Goal: Task Accomplishment & Management: Manage account settings

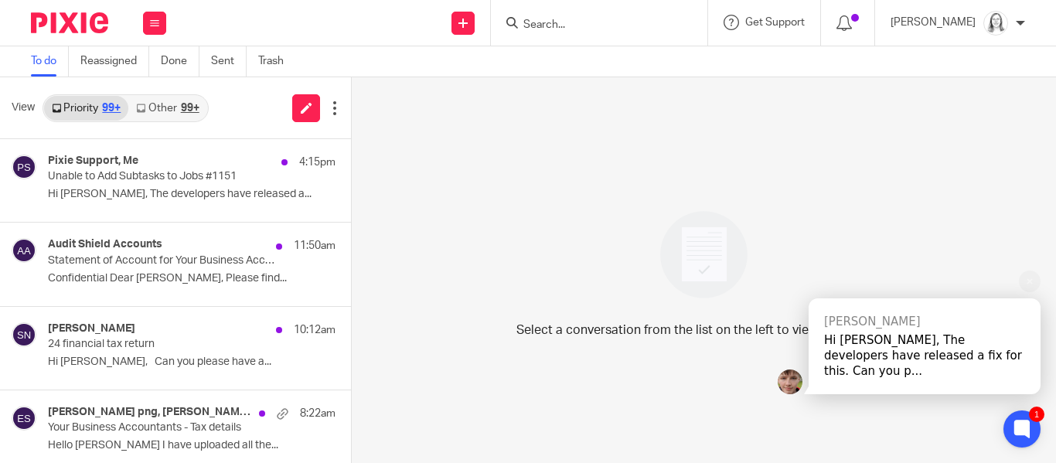
click at [857, 363] on div "Hi Eleanor, The developers have released a fix for this. Can you p..." at bounding box center [924, 355] width 201 height 46
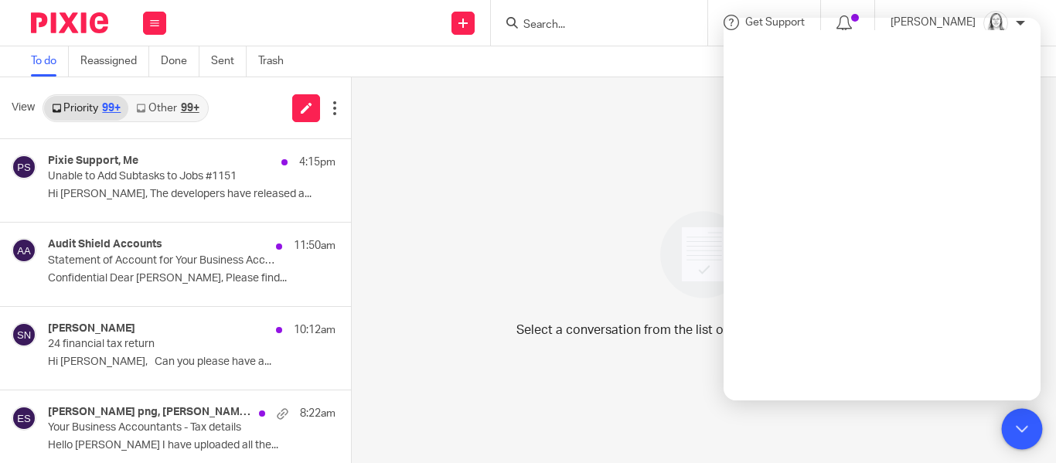
click at [1027, 432] on icon at bounding box center [1022, 429] width 12 height 12
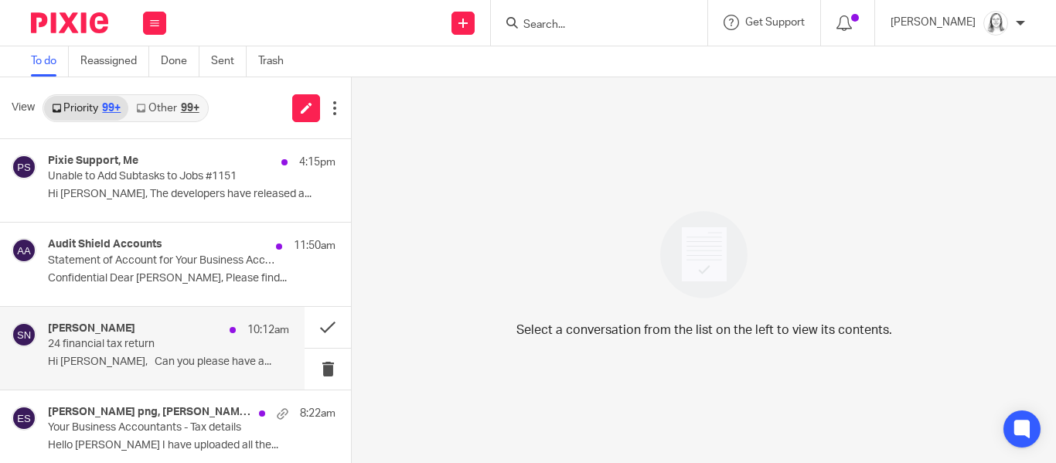
click at [79, 331] on h4 "Shane Mc Nasser" at bounding box center [91, 328] width 87 height 13
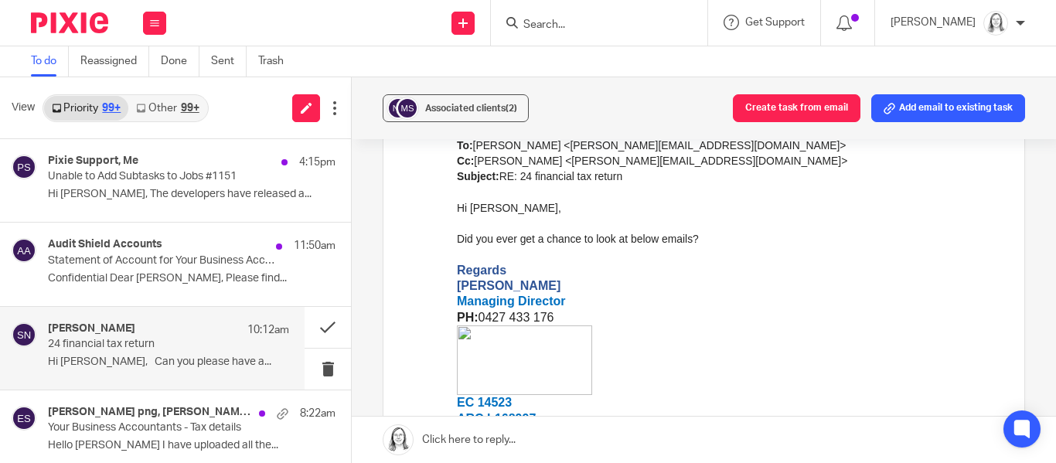
scroll to position [1259, 0]
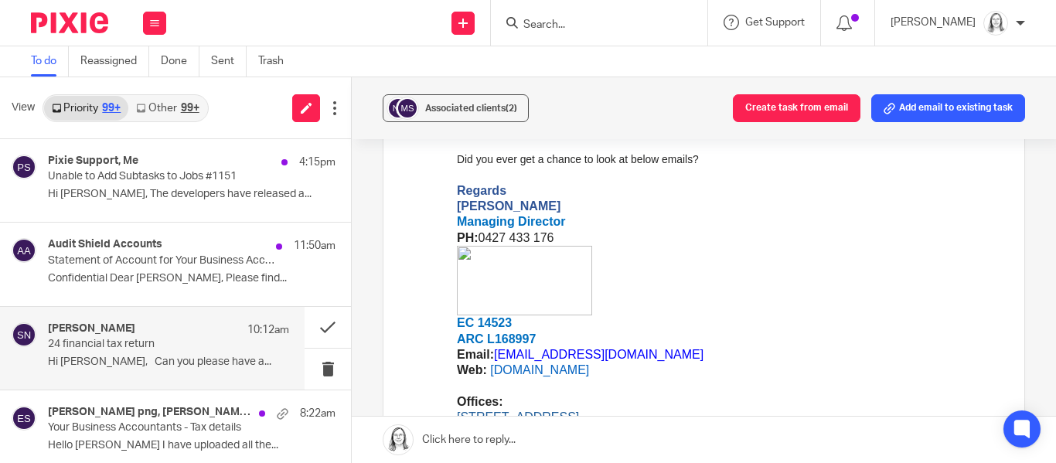
click at [492, 440] on link at bounding box center [704, 440] width 704 height 46
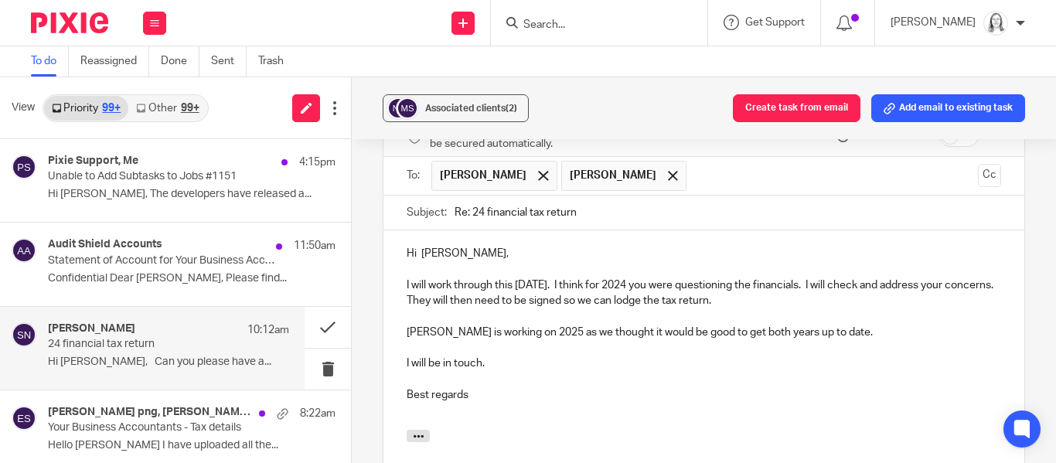
scroll to position [3062, 0]
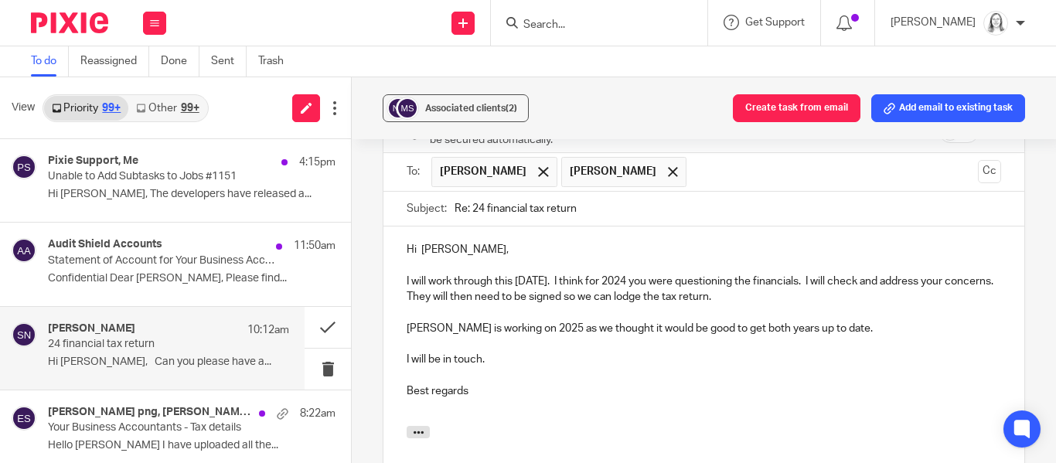
click at [483, 274] on p "I will work through this tomorrow. I think for 2024 you were questioning the fi…" at bounding box center [704, 290] width 594 height 32
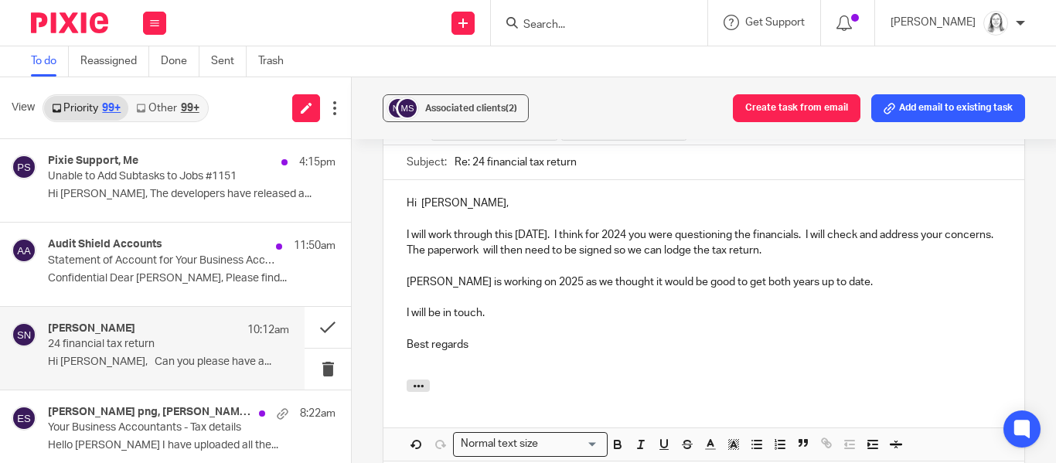
scroll to position [3110, 0]
click at [823, 273] on p "Julie is working on 2025 as we thought it would be good to get both years up to…" at bounding box center [704, 280] width 594 height 15
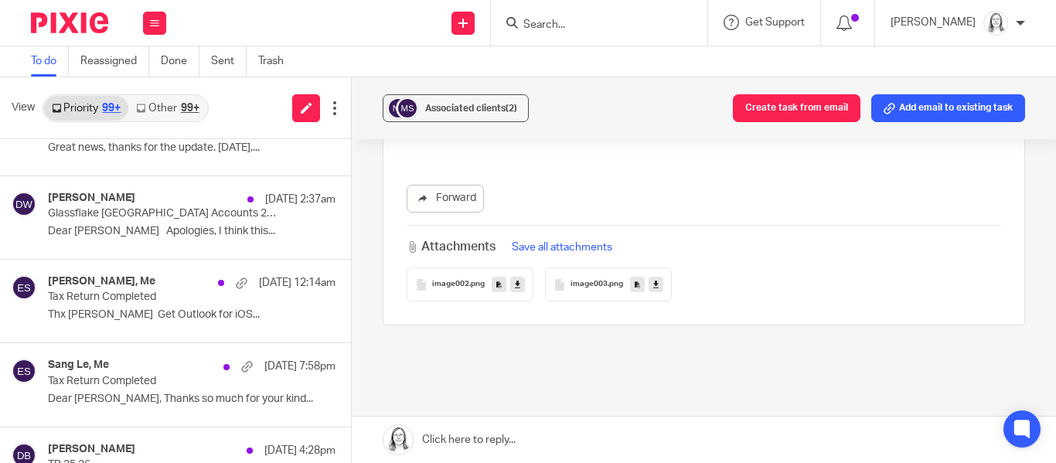
scroll to position [1304, 0]
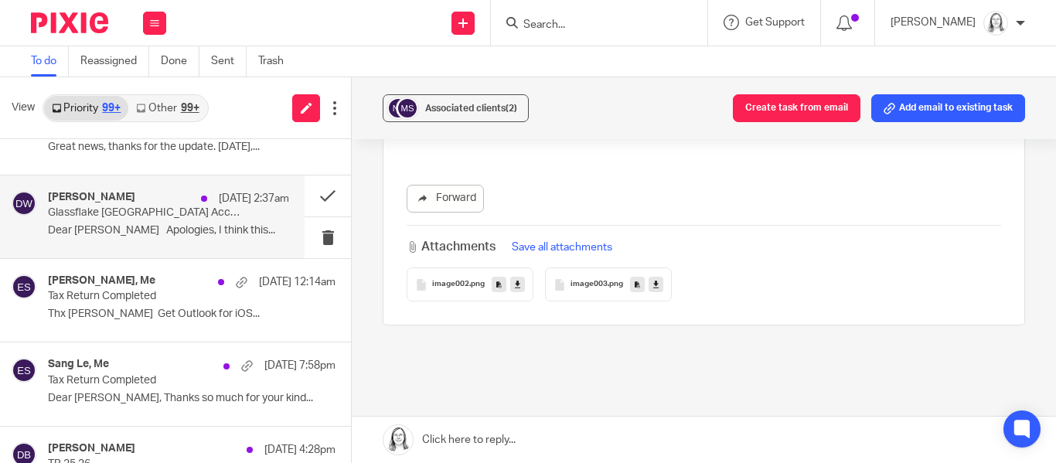
click at [104, 207] on p "Glassflake Australia Accounts 24-25" at bounding box center [144, 212] width 193 height 13
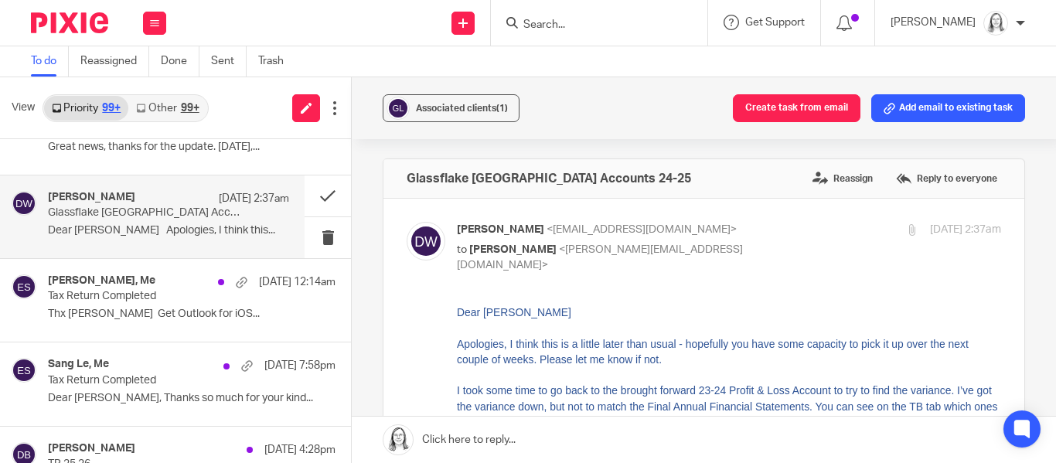
scroll to position [0, 0]
click at [955, 102] on button "Add email to existing task" at bounding box center [948, 108] width 154 height 28
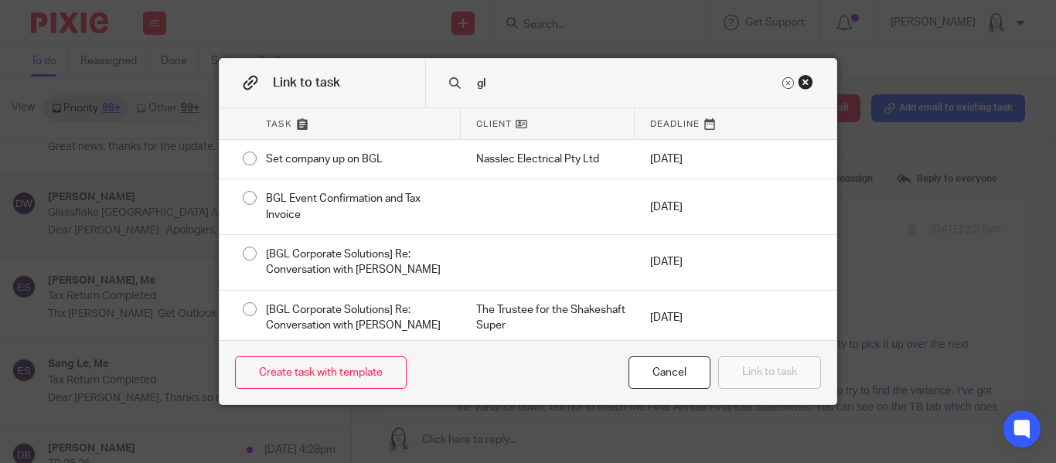
type input "g"
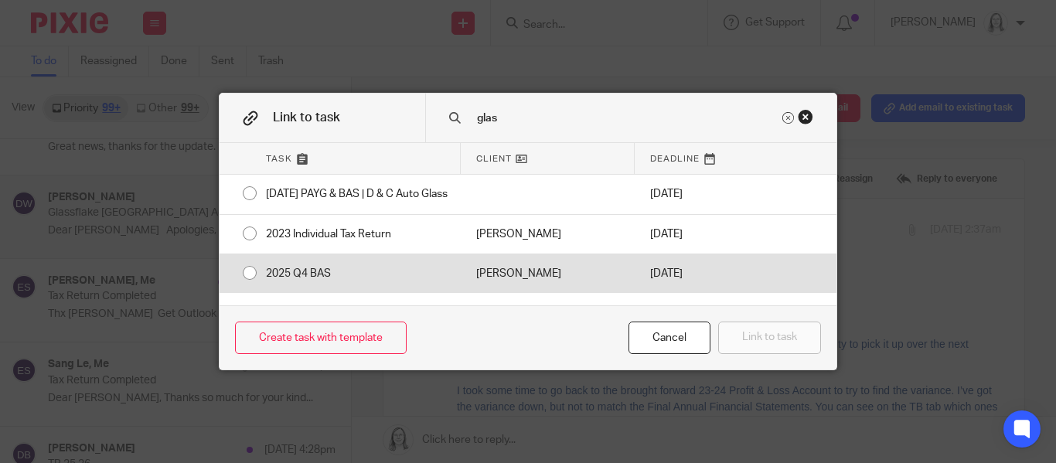
type input "glass"
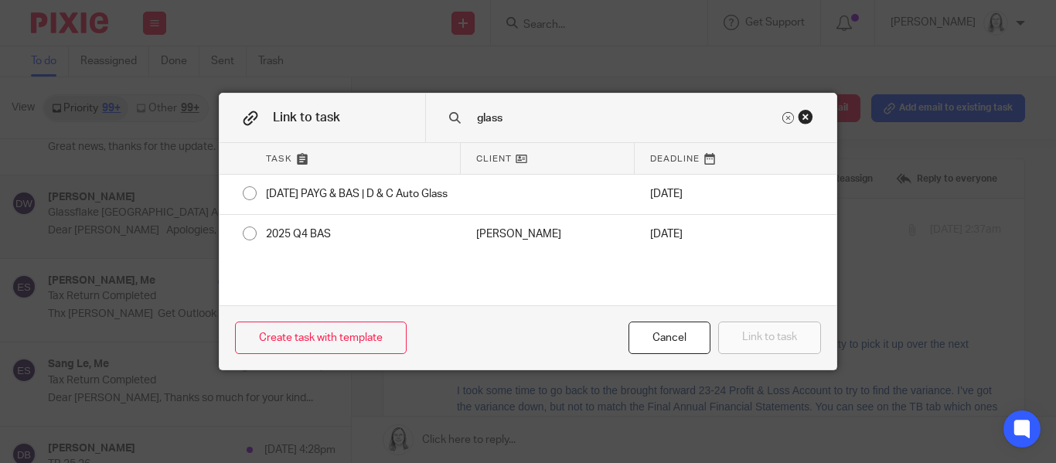
click at [807, 119] on div "Close this dialog window" at bounding box center [805, 116] width 15 height 15
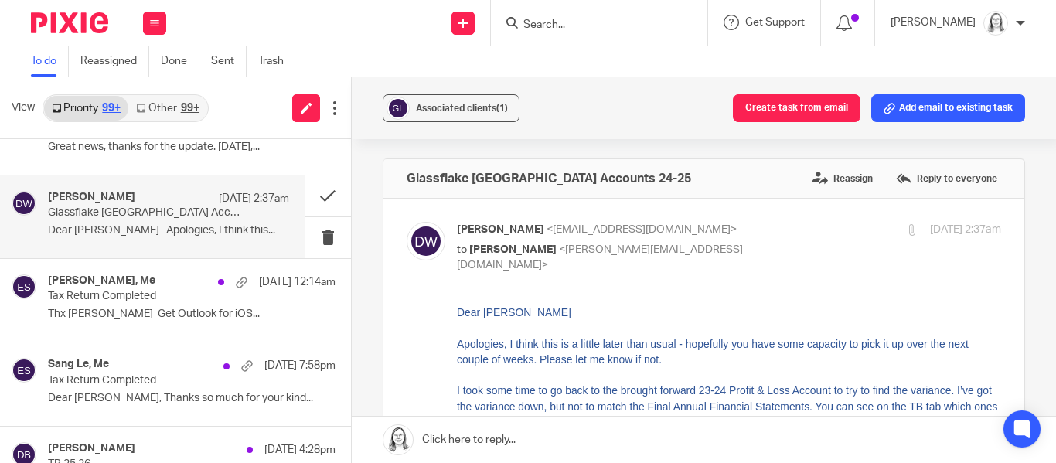
click at [522, 19] on input "Search" at bounding box center [591, 26] width 139 height 14
click at [797, 107] on button "Create task from email" at bounding box center [797, 108] width 128 height 28
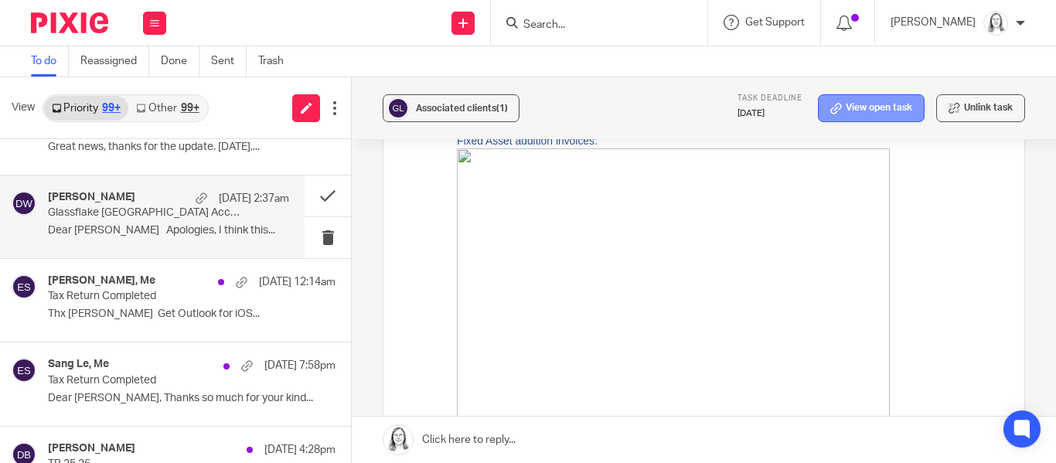
click at [882, 112] on link "View open task" at bounding box center [871, 108] width 107 height 28
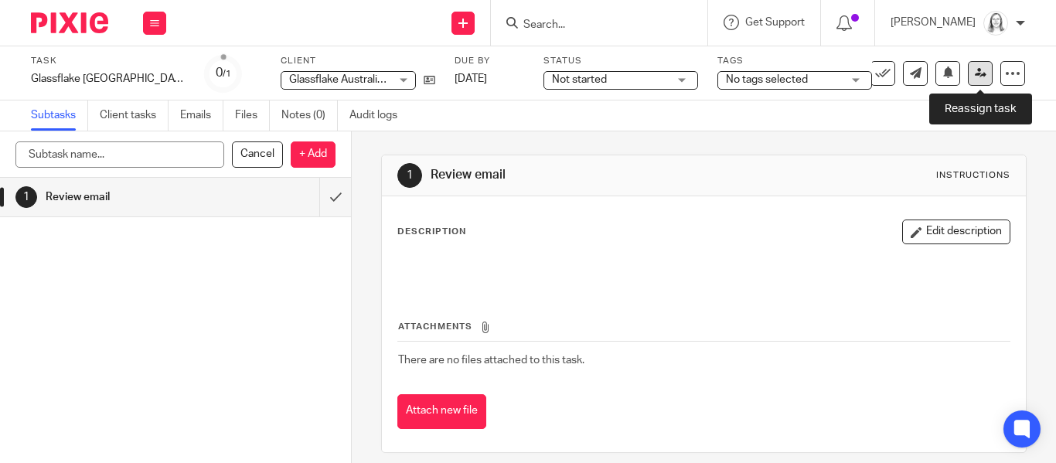
click at [981, 67] on icon at bounding box center [981, 73] width 12 height 12
click at [1015, 72] on icon at bounding box center [1012, 73] width 15 height 15
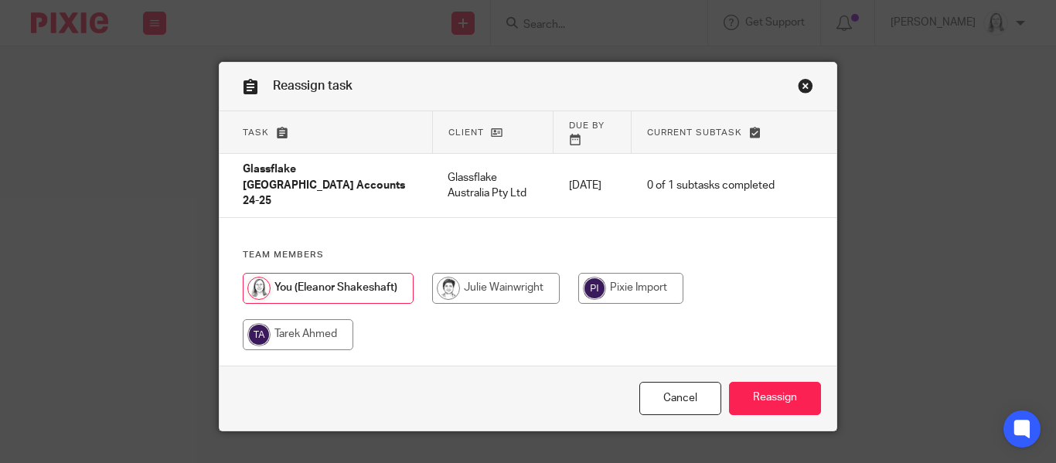
click at [807, 87] on link "Close this dialog window" at bounding box center [805, 88] width 15 height 21
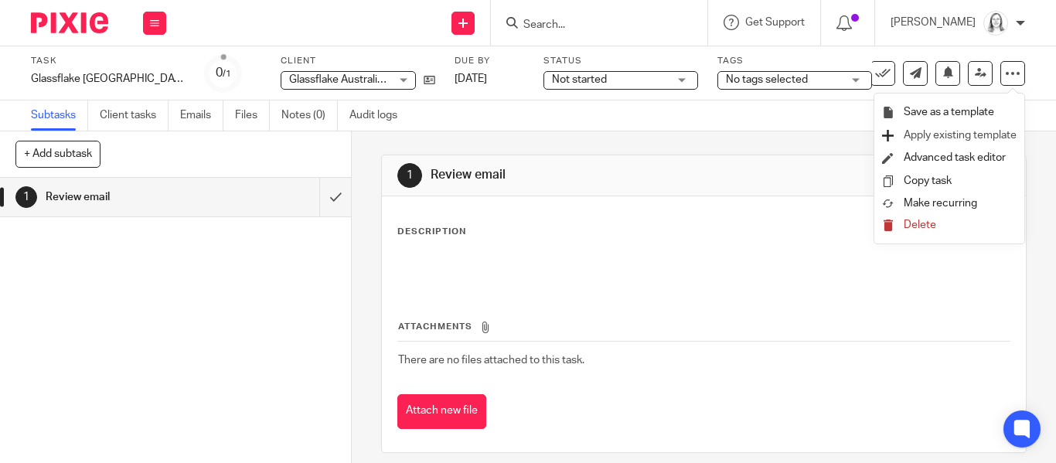
click at [923, 136] on span "Apply existing template" at bounding box center [960, 135] width 113 height 11
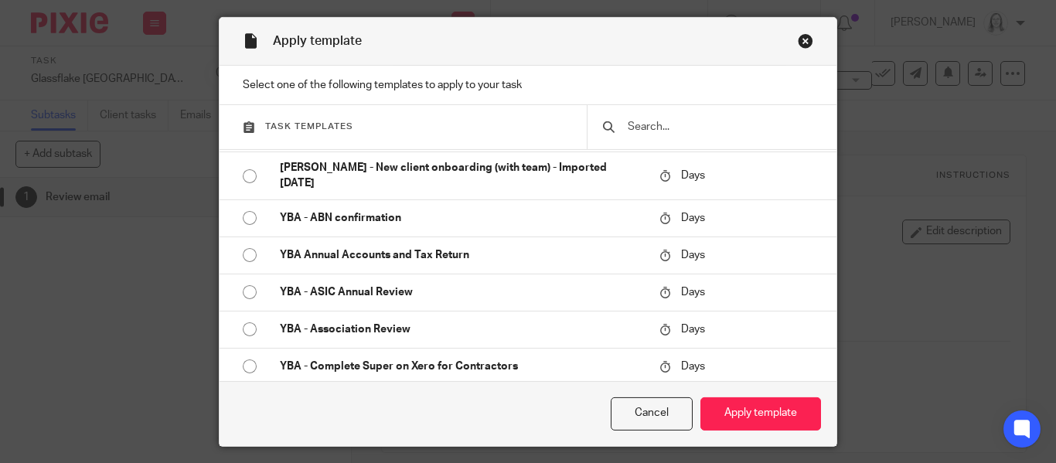
scroll to position [1440, 0]
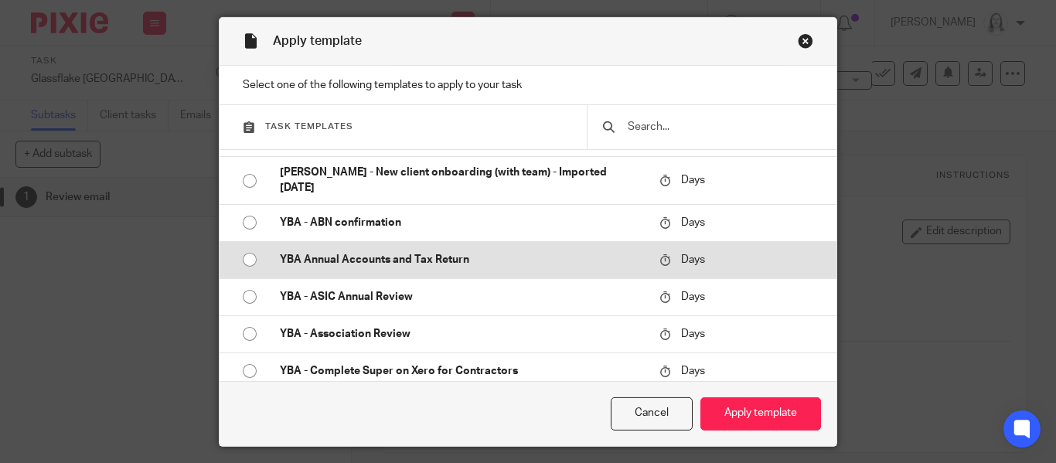
click at [367, 267] on p "YBA Annual Accounts and Tax Return" at bounding box center [462, 259] width 364 height 15
radio input "true"
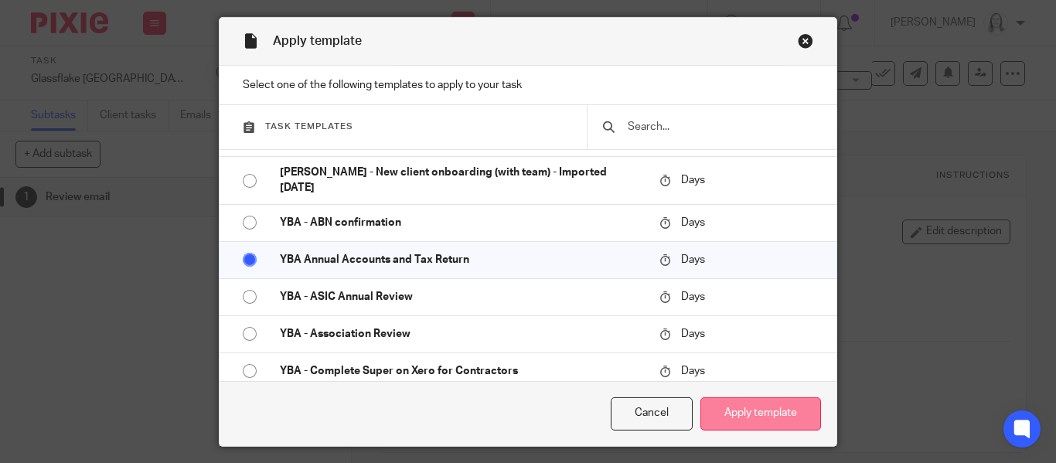
click at [734, 409] on button "Apply template" at bounding box center [760, 413] width 121 height 33
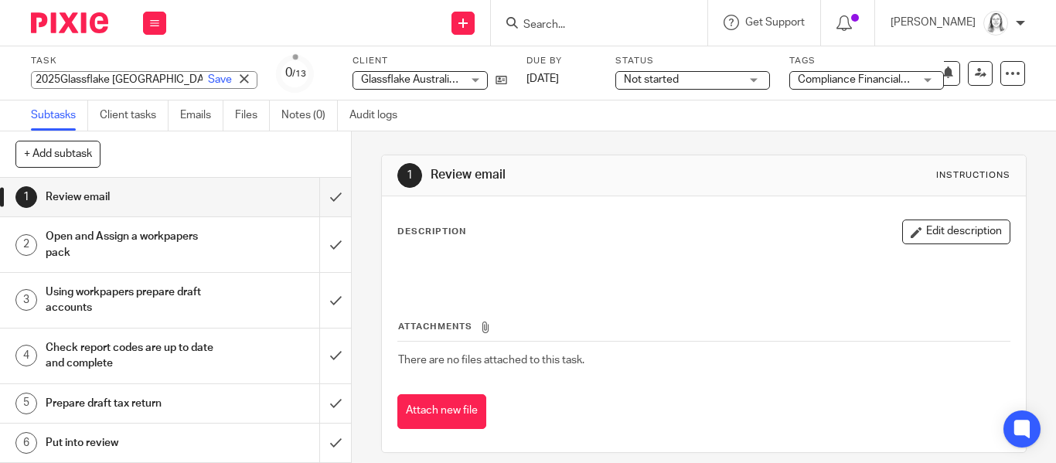
type input "2025 Glassflake [GEOGRAPHIC_DATA] Accounts 24-25"
click at [219, 79] on link "Save" at bounding box center [220, 79] width 24 height 15
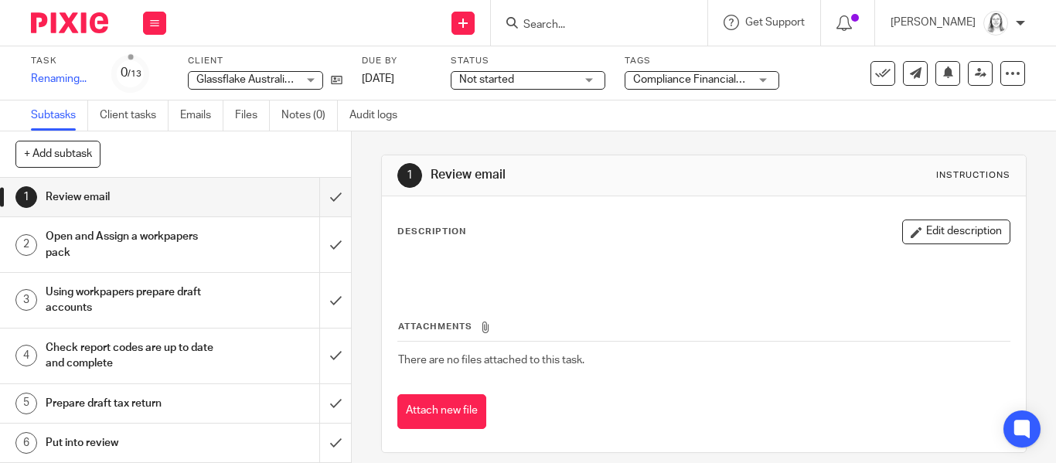
click at [535, 84] on span "Not started" at bounding box center [517, 80] width 116 height 16
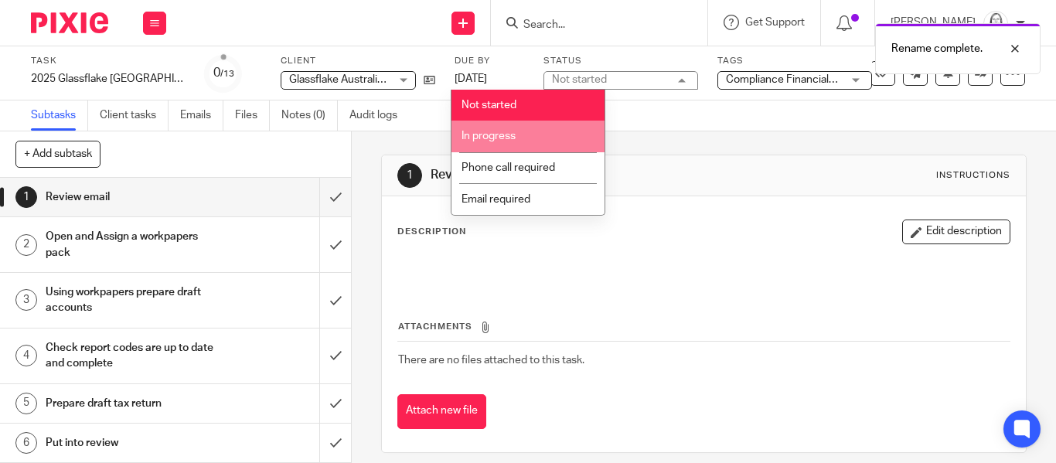
click at [519, 129] on li "In progress" at bounding box center [527, 137] width 153 height 32
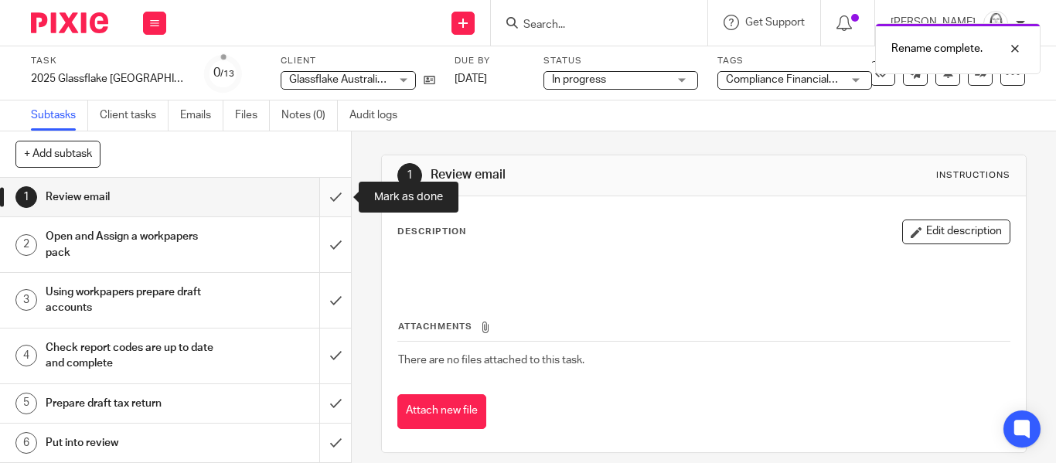
click at [330, 198] on input "submit" at bounding box center [175, 197] width 351 height 39
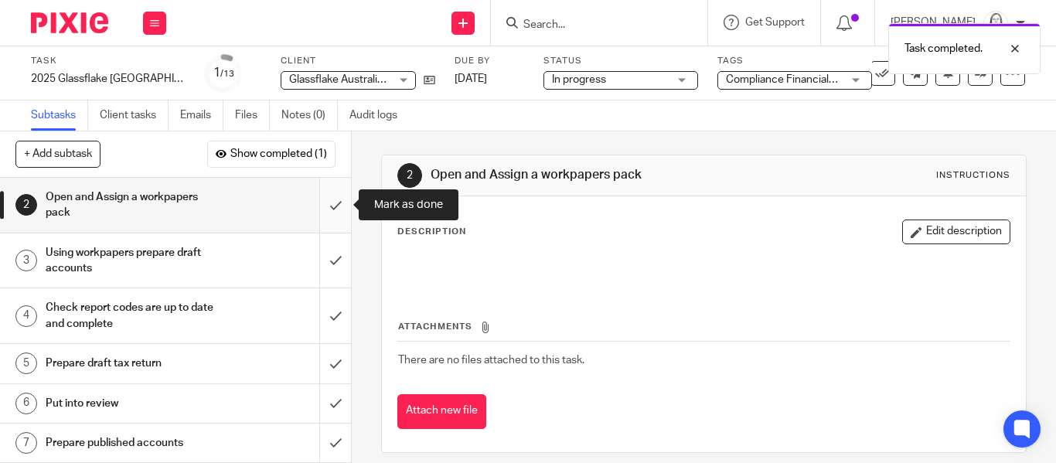
click at [331, 206] on input "submit" at bounding box center [175, 205] width 351 height 55
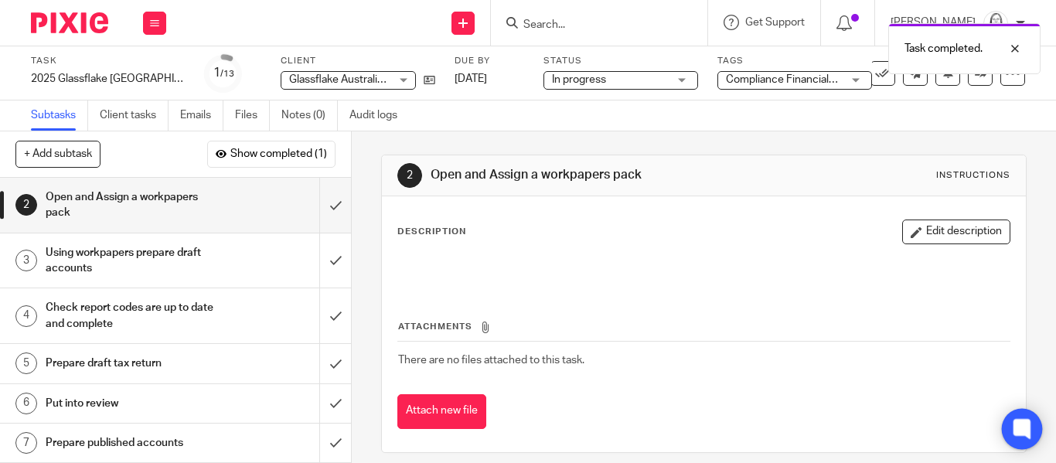
click at [1020, 432] on icon at bounding box center [1022, 429] width 12 height 12
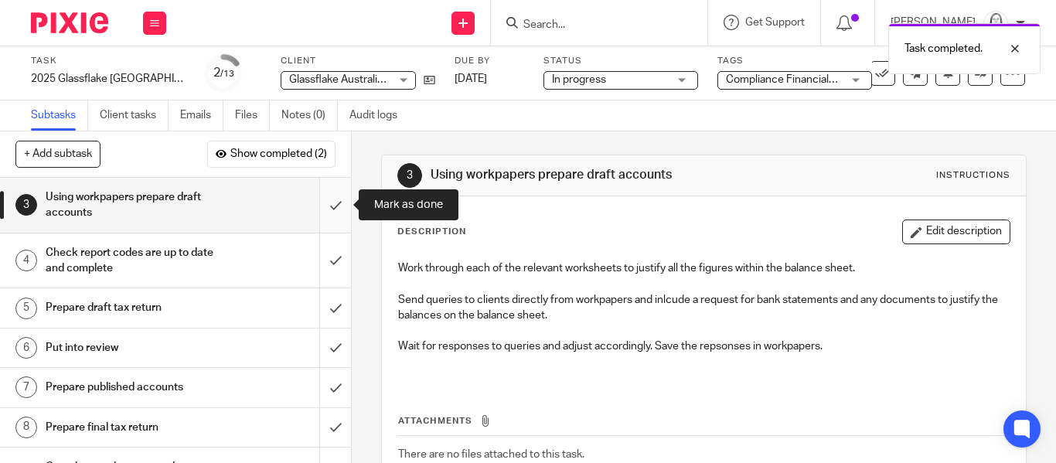
click at [335, 207] on input "submit" at bounding box center [175, 205] width 351 height 55
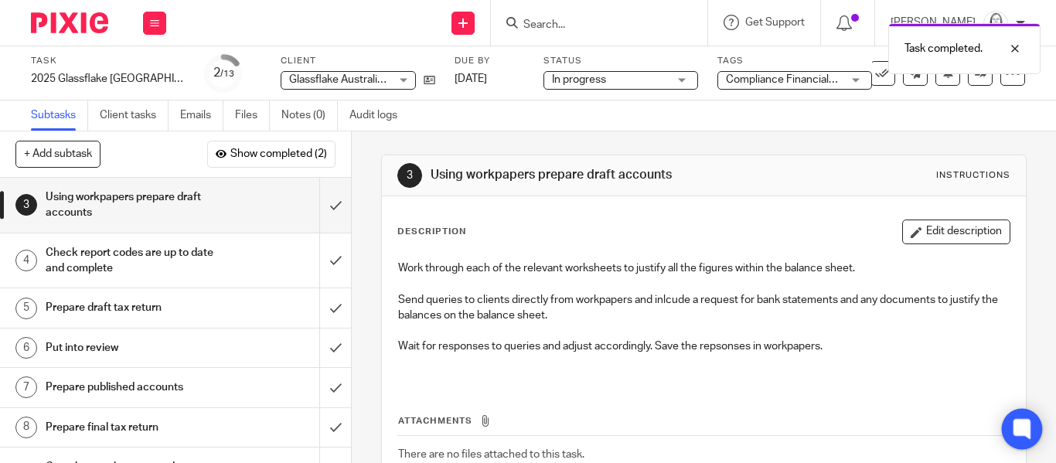
click at [1020, 425] on icon at bounding box center [1022, 429] width 12 height 12
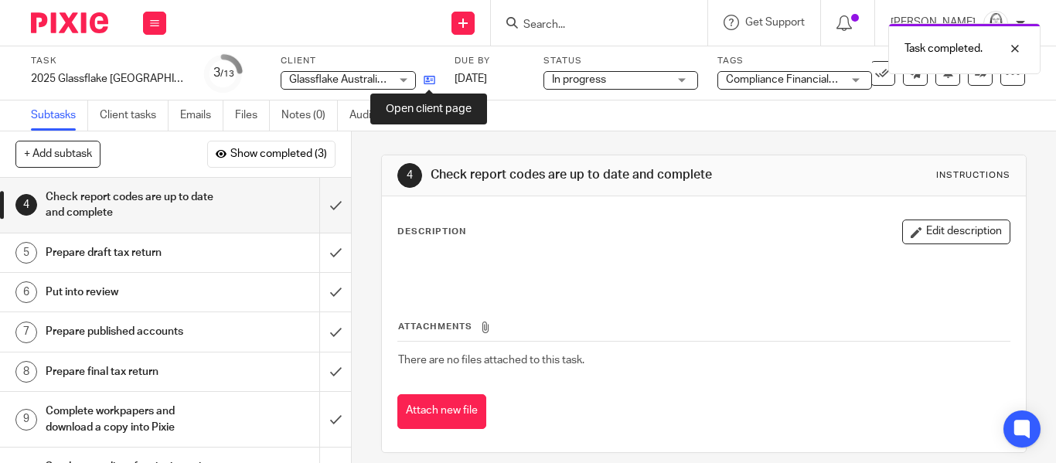
click at [429, 79] on icon at bounding box center [430, 80] width 12 height 12
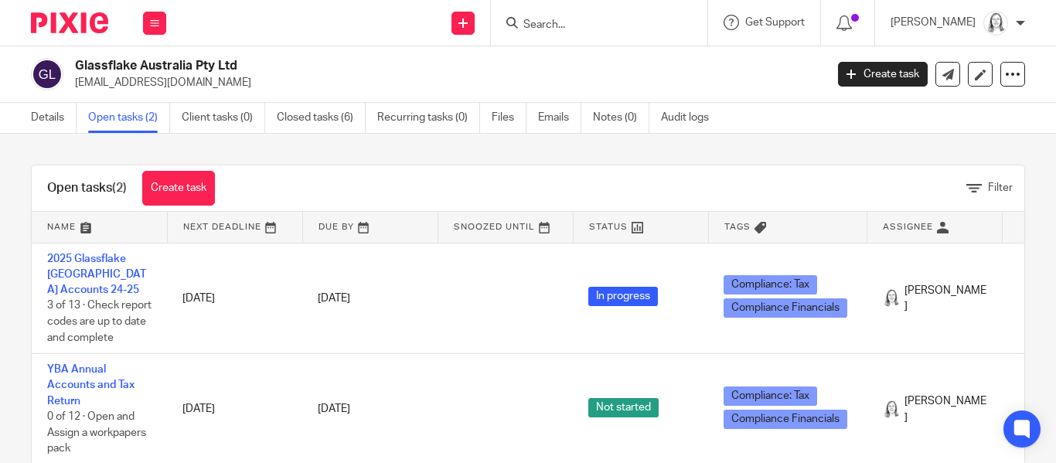
scroll to position [33, 0]
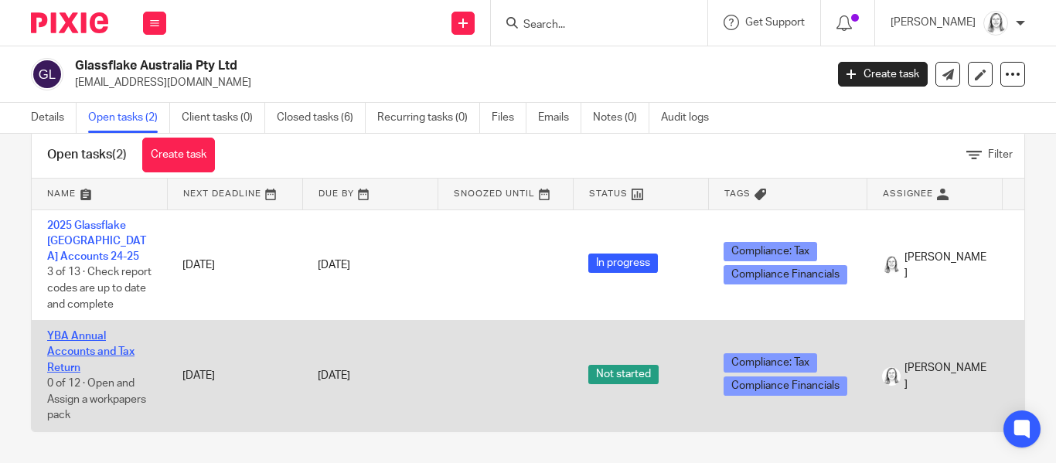
click at [84, 339] on link "YBA Annual Accounts and Tax Return" at bounding box center [90, 352] width 87 height 43
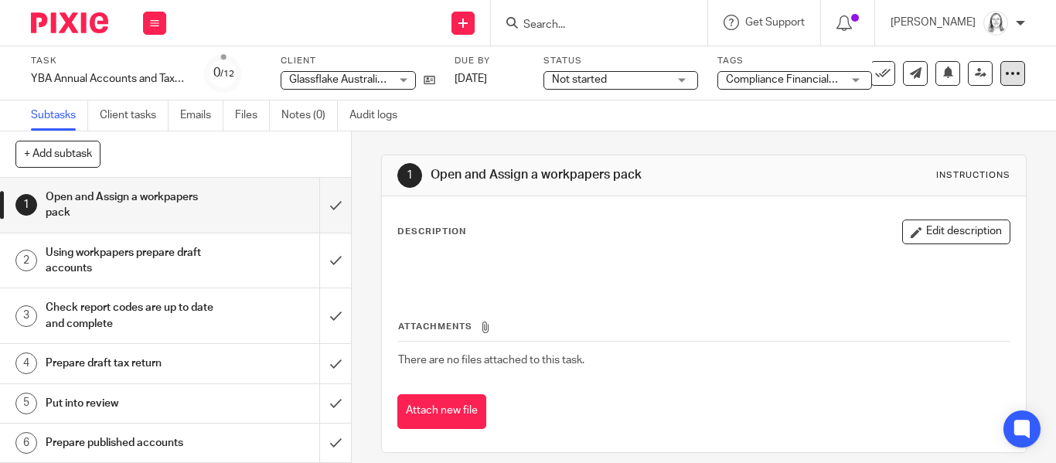
click at [1009, 74] on icon at bounding box center [1012, 73] width 15 height 15
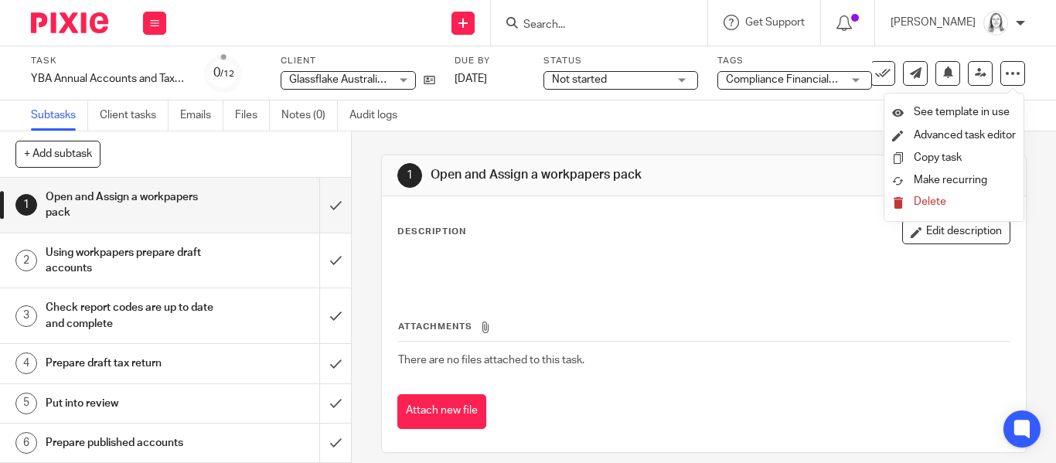
click at [937, 201] on span "Delete" at bounding box center [930, 201] width 32 height 11
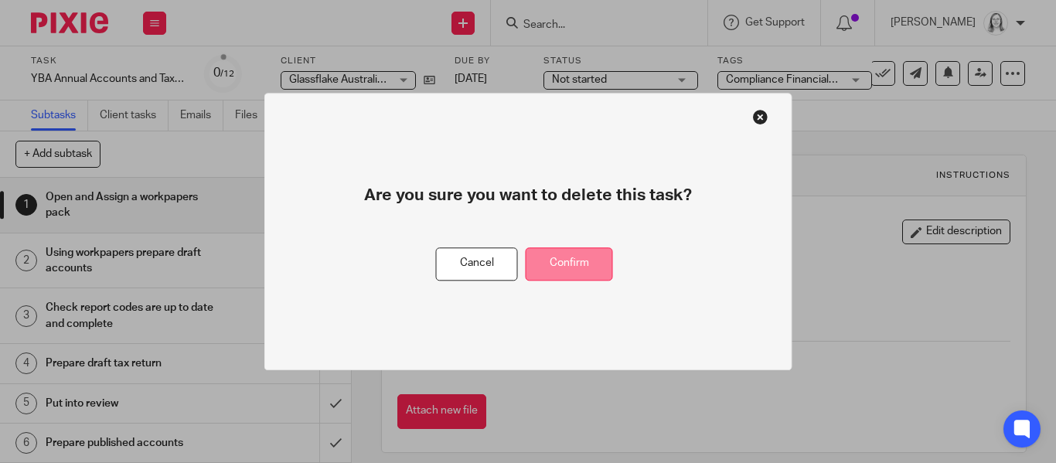
click at [572, 261] on button "Confirm" at bounding box center [569, 263] width 87 height 33
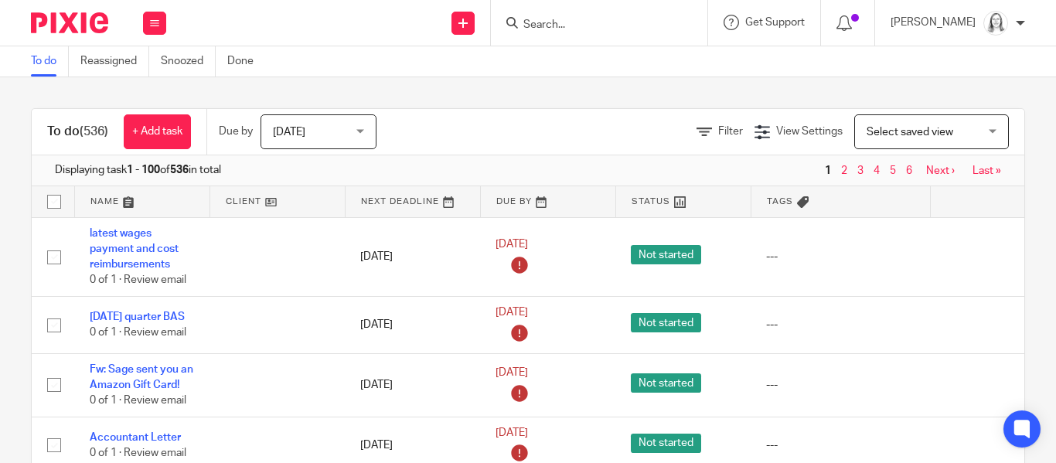
click at [522, 23] on input "Search" at bounding box center [591, 26] width 139 height 14
click at [159, 19] on button at bounding box center [154, 23] width 23 height 23
click at [152, 90] on link "Email" at bounding box center [147, 94] width 26 height 11
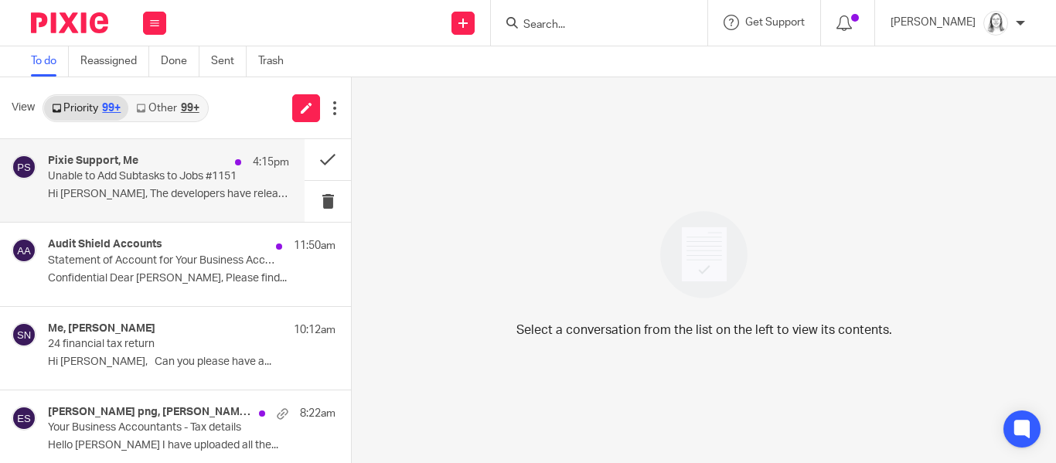
click at [121, 171] on p "Unable to Add Subtasks to Jobs #1151" at bounding box center [144, 176] width 193 height 13
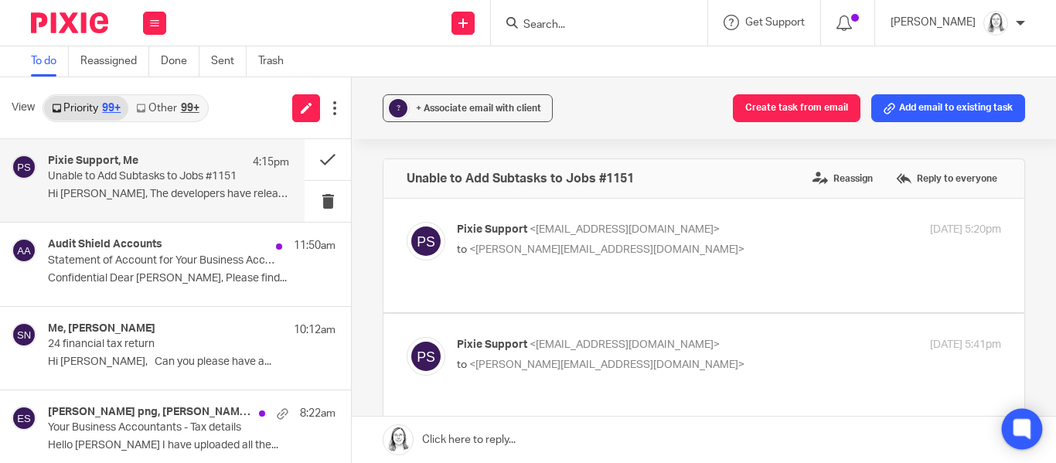
click at [1024, 428] on icon at bounding box center [1022, 429] width 12 height 7
click at [165, 105] on link "Other 99+" at bounding box center [167, 108] width 78 height 25
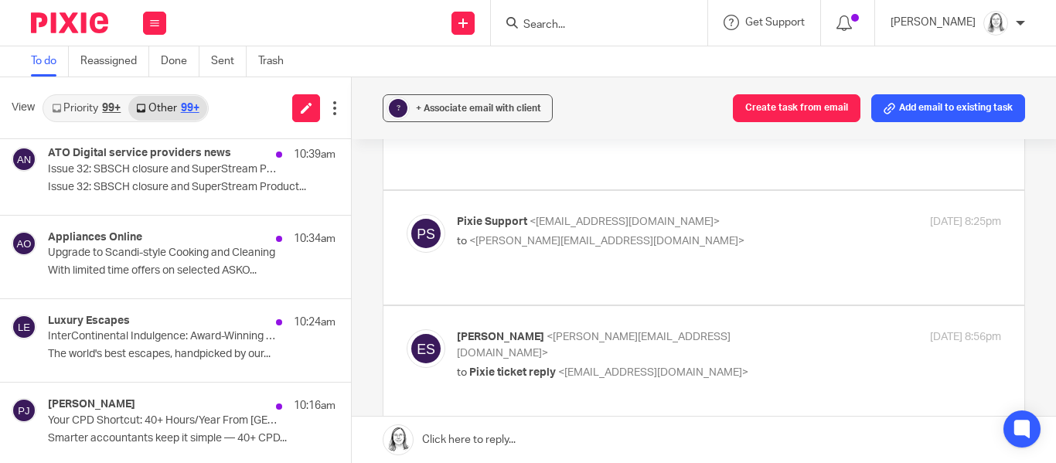
scroll to position [240, 0]
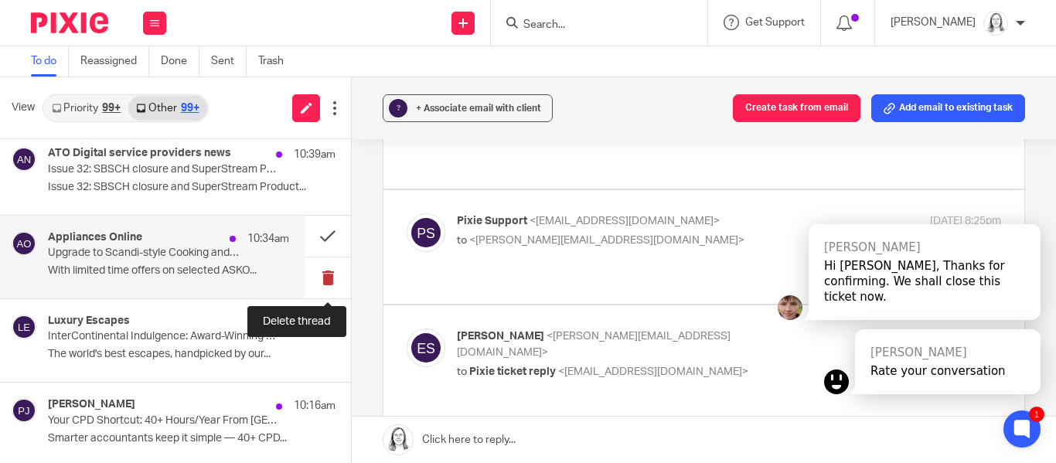
click at [325, 273] on button at bounding box center [328, 277] width 46 height 41
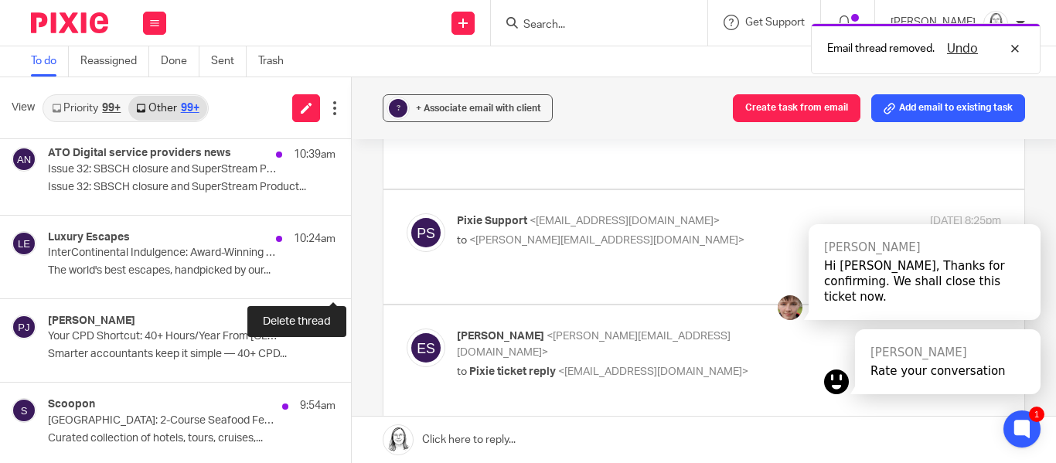
click at [351, 273] on button at bounding box center [357, 277] width 12 height 41
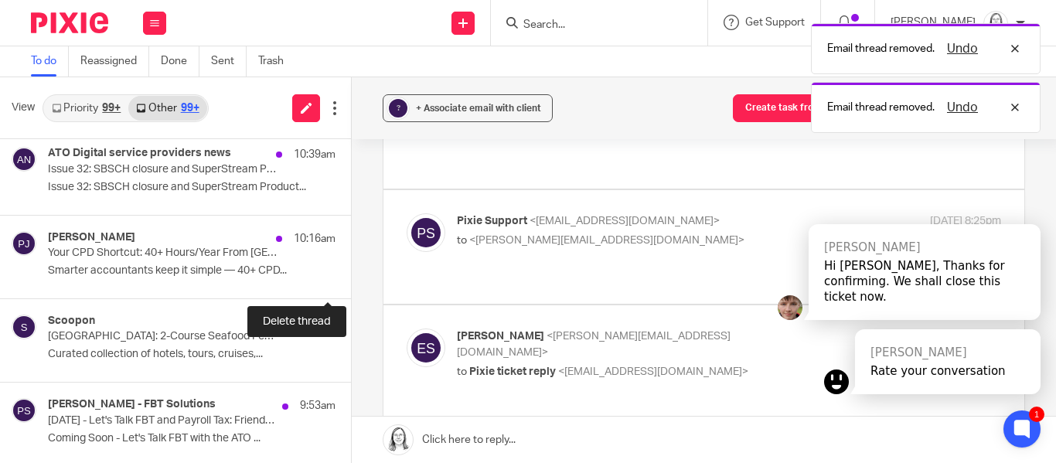
click at [351, 273] on button at bounding box center [357, 277] width 12 height 41
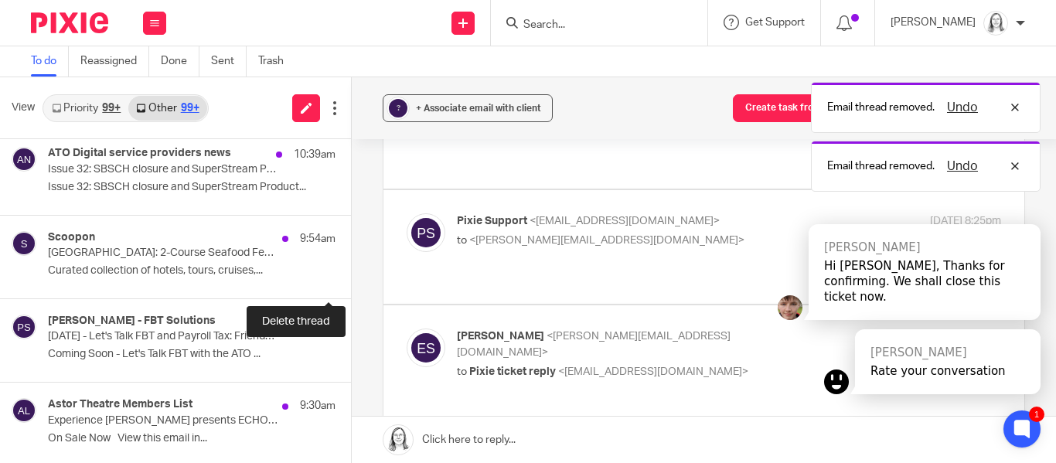
click at [351, 273] on button at bounding box center [357, 277] width 12 height 41
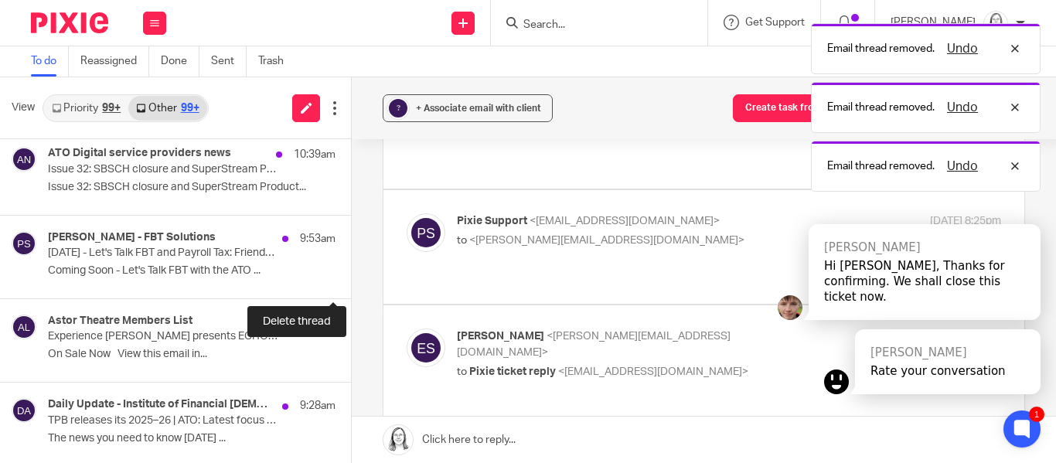
click at [351, 273] on button at bounding box center [357, 277] width 12 height 41
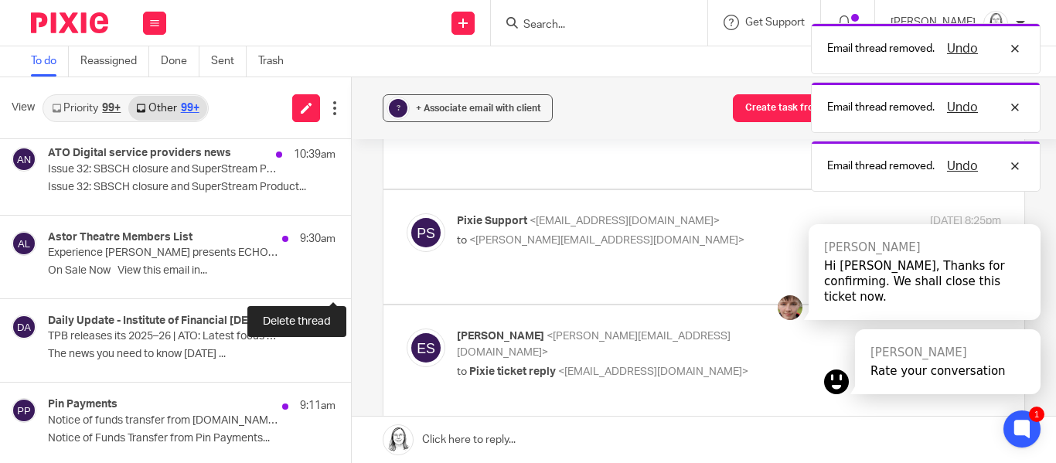
click at [351, 273] on button at bounding box center [357, 277] width 12 height 41
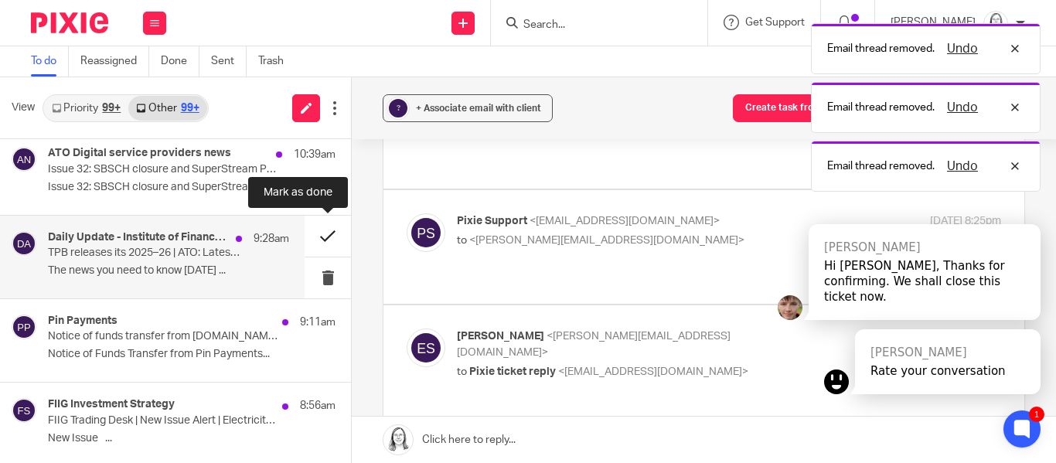
click at [322, 241] on button at bounding box center [328, 236] width 46 height 41
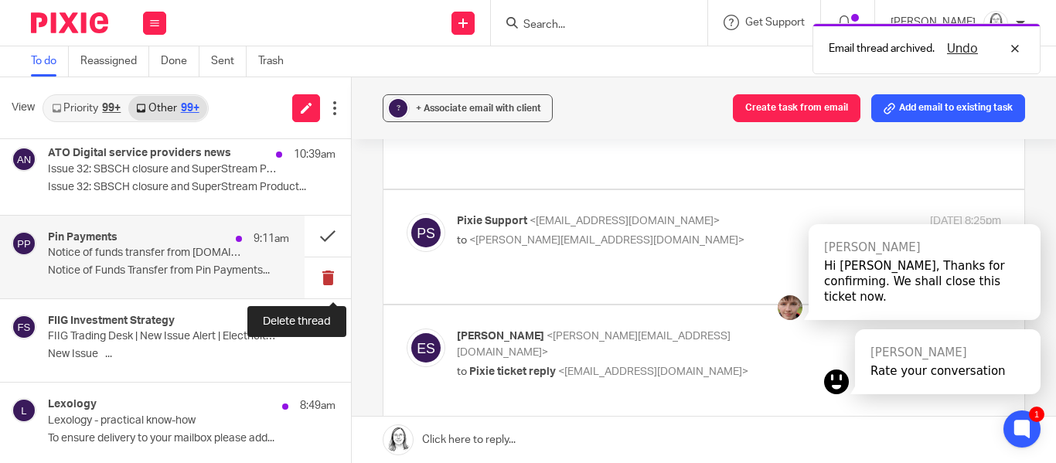
click at [327, 276] on button at bounding box center [328, 277] width 46 height 41
click at [325, 240] on button at bounding box center [328, 236] width 46 height 41
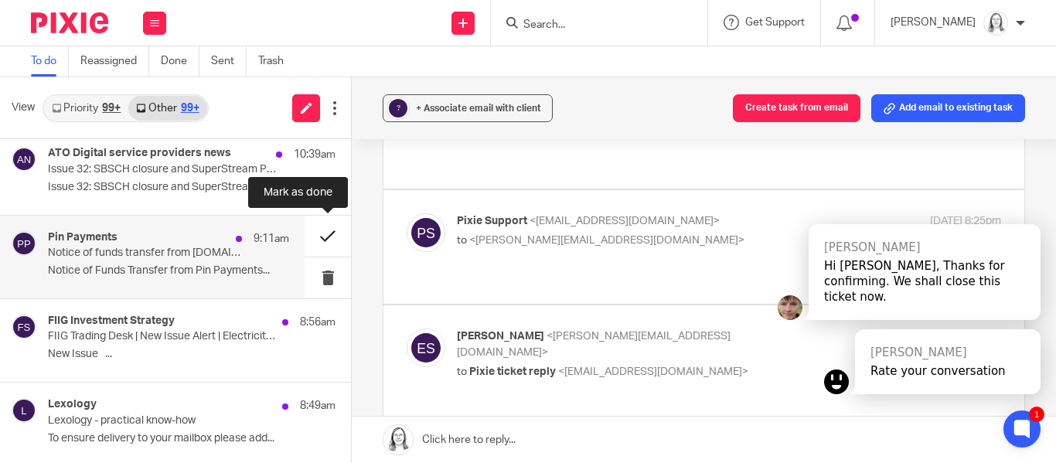
click at [324, 238] on button at bounding box center [328, 236] width 46 height 41
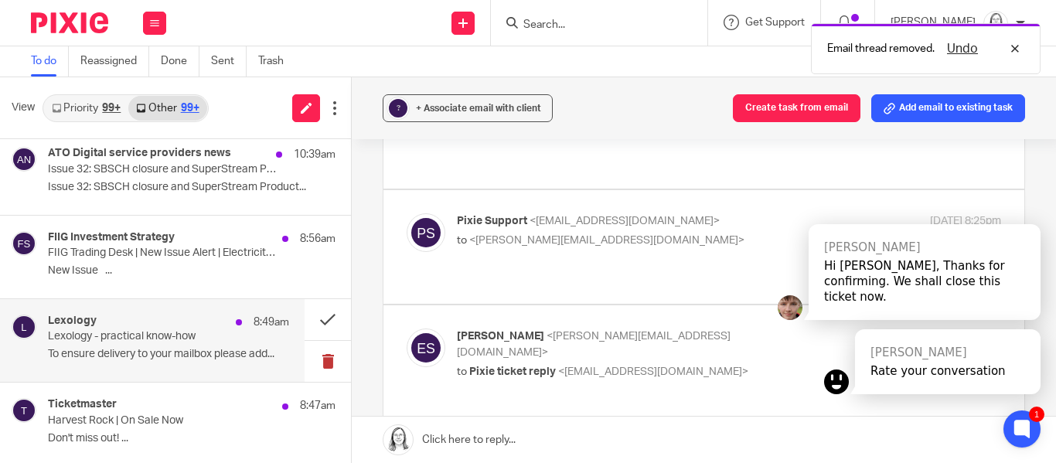
scroll to position [2022, 0]
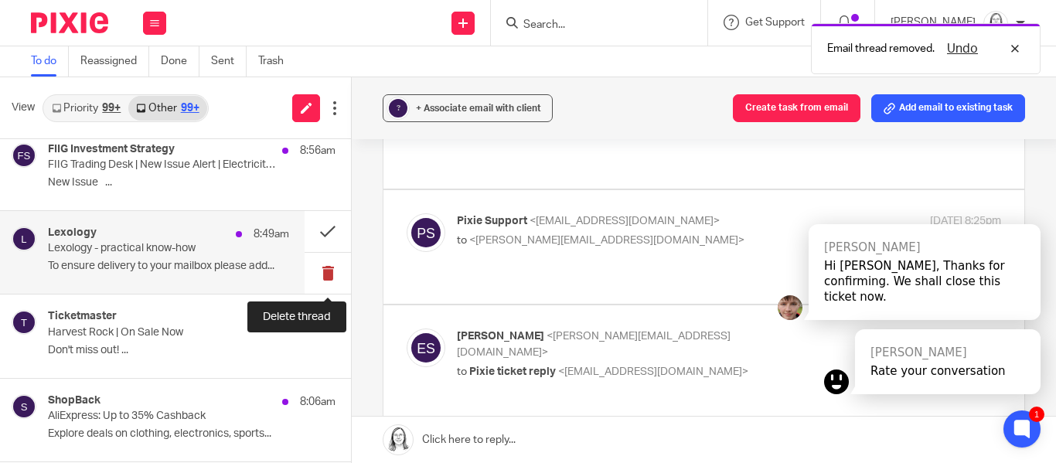
click at [326, 278] on button at bounding box center [328, 273] width 46 height 41
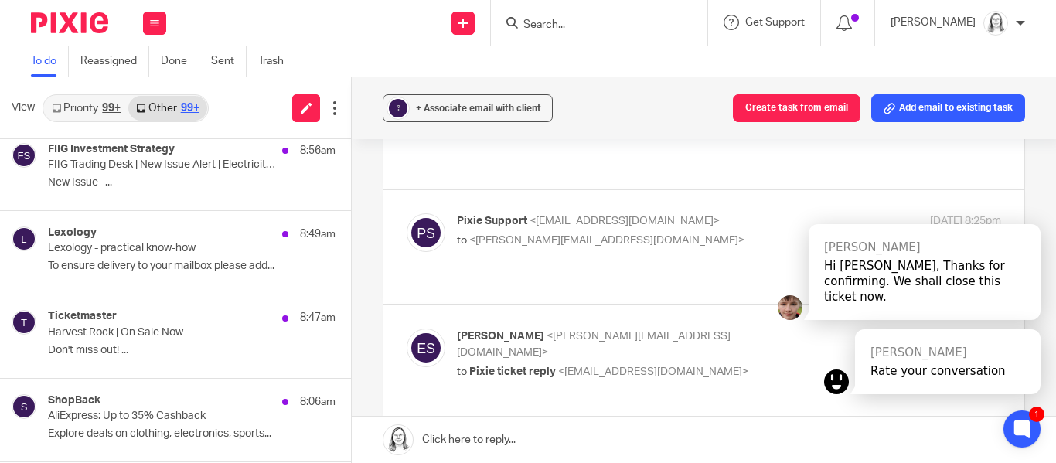
scroll to position [1919, 0]
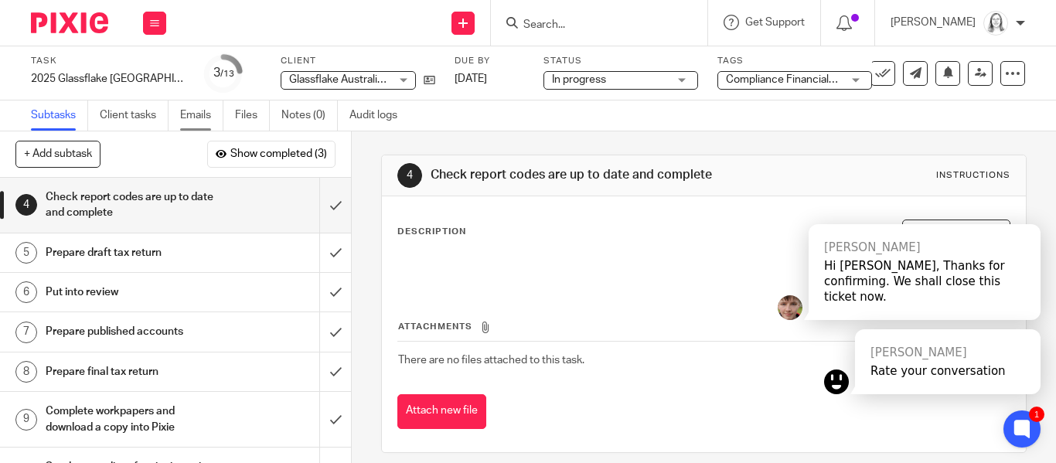
click at [197, 113] on link "Emails" at bounding box center [201, 115] width 43 height 30
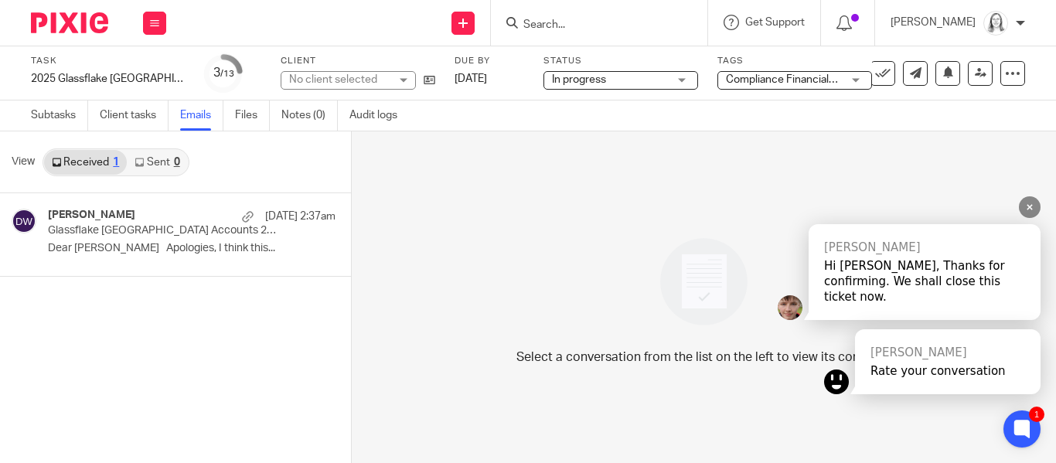
click at [1028, 213] on icon at bounding box center [1030, 208] width 10 height 10
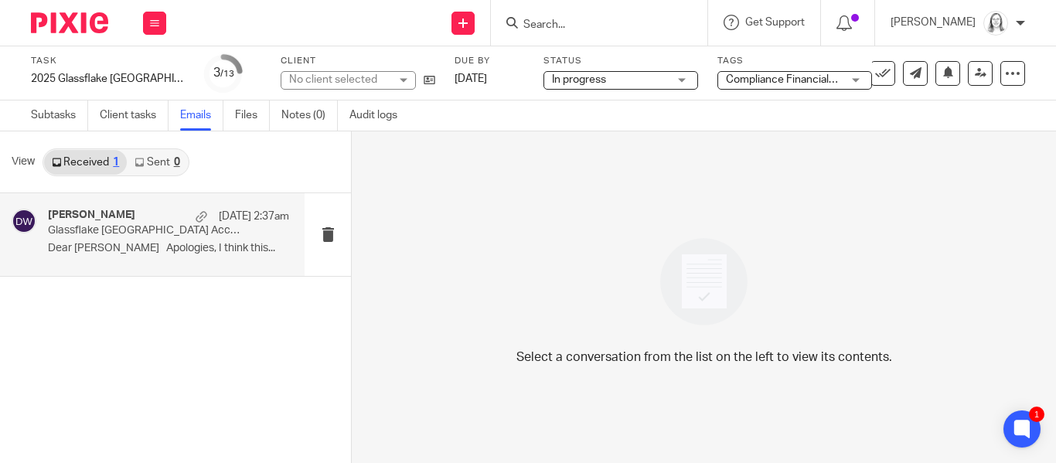
click at [100, 226] on p "Glassflake [GEOGRAPHIC_DATA] Accounts 24-25" at bounding box center [144, 230] width 193 height 13
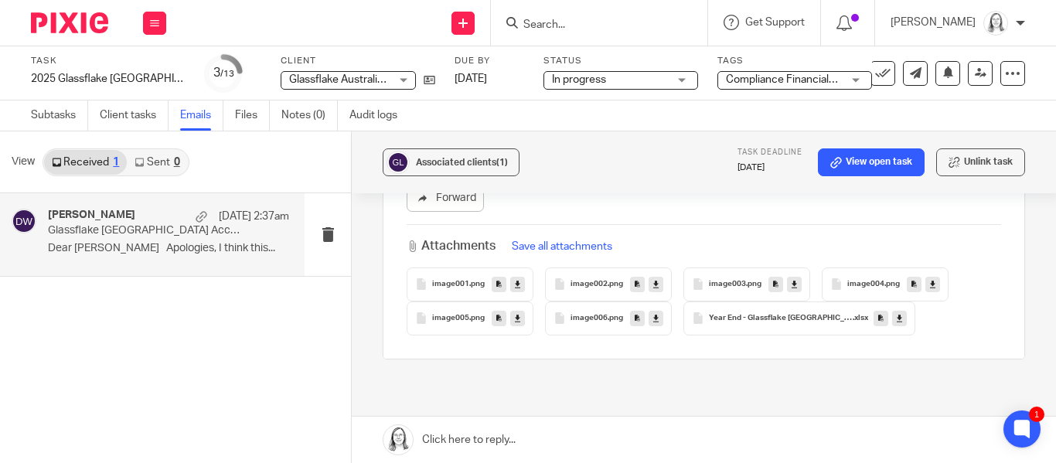
scroll to position [2566, 0]
click at [570, 234] on button "Save all attachments" at bounding box center [562, 242] width 110 height 17
click at [476, 437] on link at bounding box center [704, 440] width 704 height 46
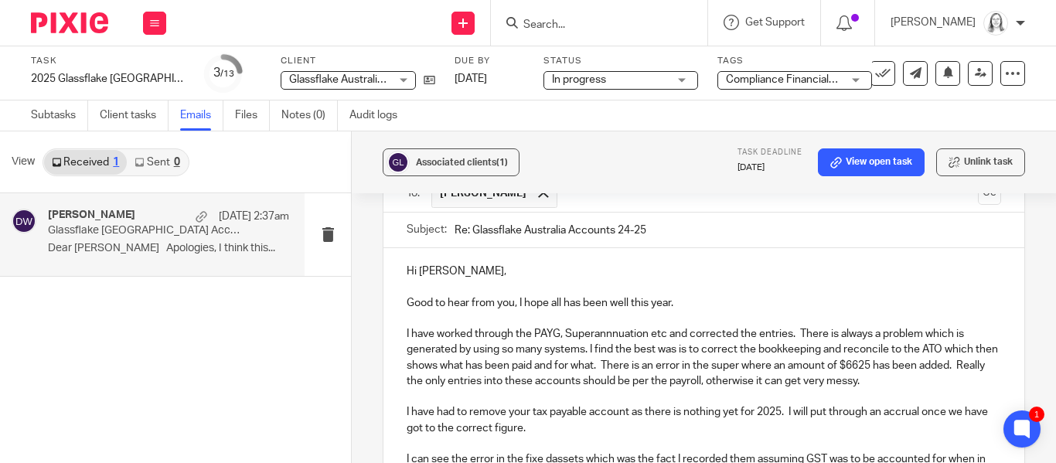
scroll to position [2820, 0]
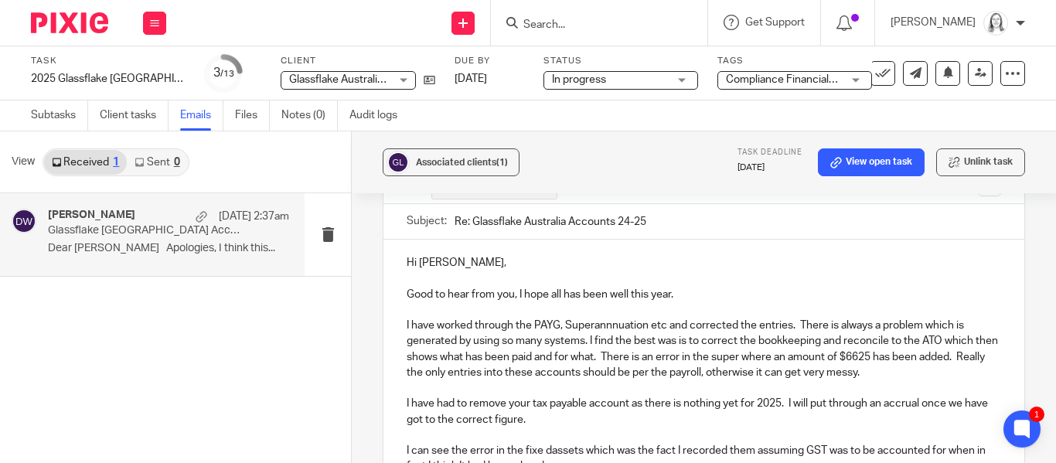
click at [547, 443] on p "I can see the error in the fixe dassets which was the fact I recorded them assu…" at bounding box center [704, 459] width 594 height 32
click at [551, 443] on p "I can see the error in the fixedassets which was the fact I recorded them assum…" at bounding box center [704, 459] width 594 height 32
click at [575, 450] on p "I can see the error in the fixed assets which was the fact I recorded them assu…" at bounding box center [704, 459] width 594 height 32
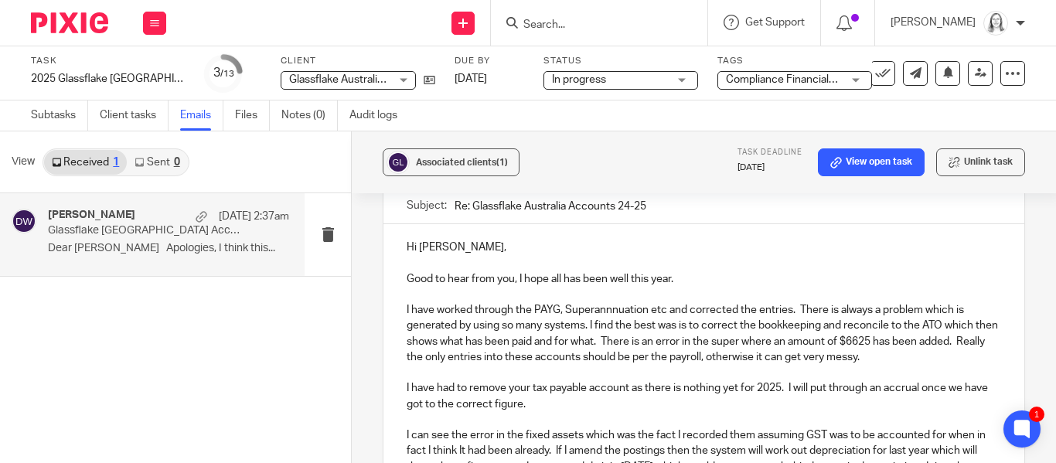
scroll to position [2851, 0]
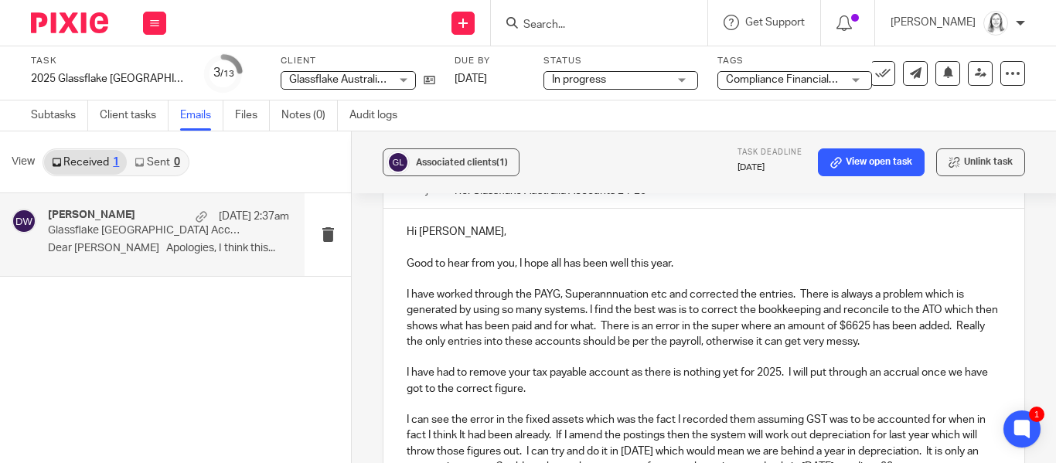
click at [750, 444] on p "I can see the error in the fixed assets which was the fact I recorded them assu…" at bounding box center [704, 443] width 594 height 63
click at [894, 452] on p "I can see the error in the fixed assets which was the fact I recorded them assu…" at bounding box center [704, 443] width 594 height 63
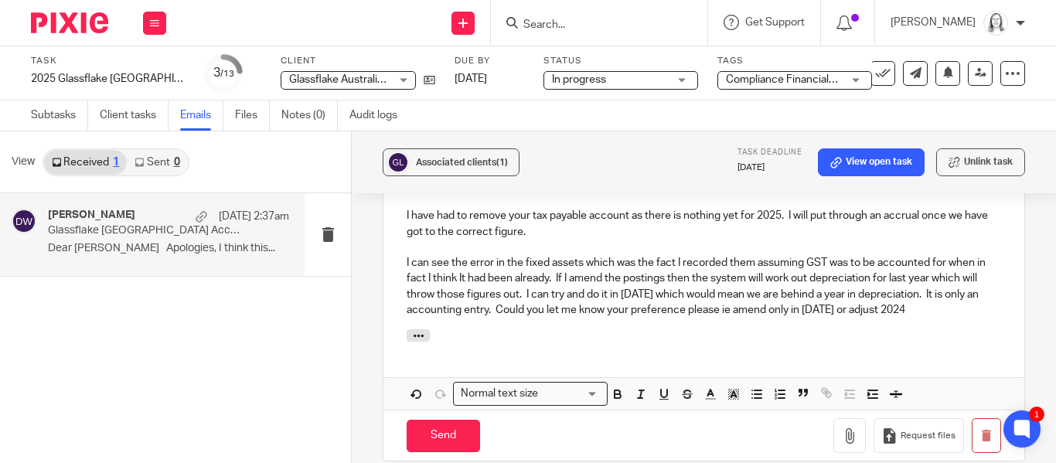
click at [890, 302] on p "I can see the error in the fixed assets which was the fact I recorded them assu…" at bounding box center [704, 286] width 594 height 63
click at [914, 298] on p "I can see the error in the fixed assets which was the fact I recorded them assu…" at bounding box center [704, 286] width 594 height 63
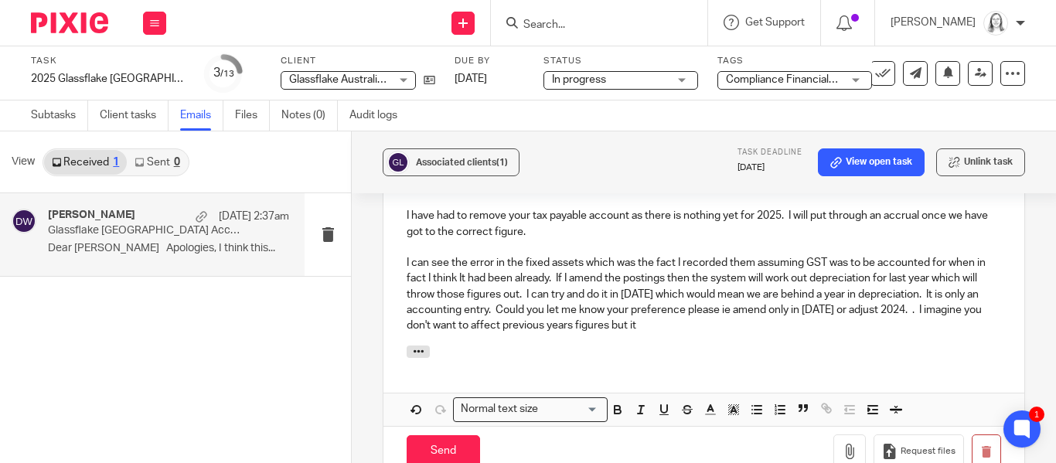
scroll to position [2900, 0]
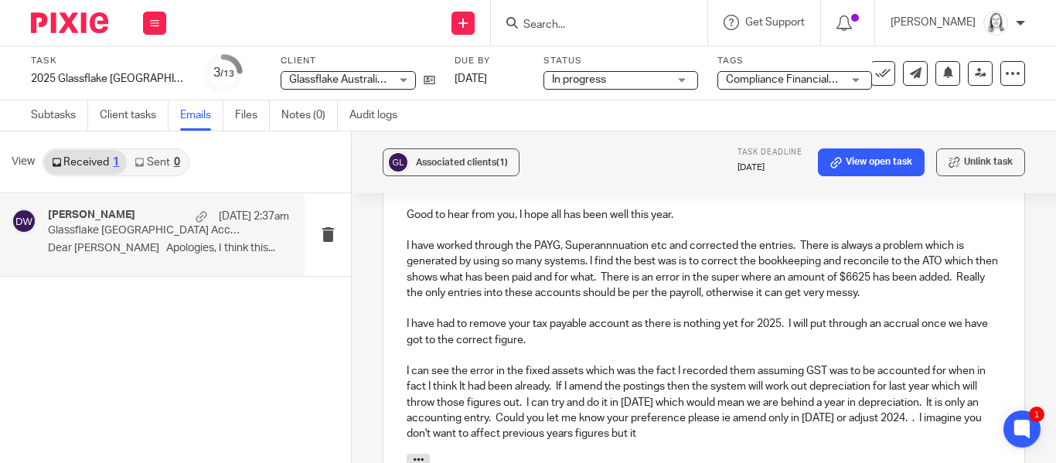
click at [609, 238] on p "I have worked through the PAYG, Superannnuation etc and corrected the entries. …" at bounding box center [704, 269] width 594 height 63
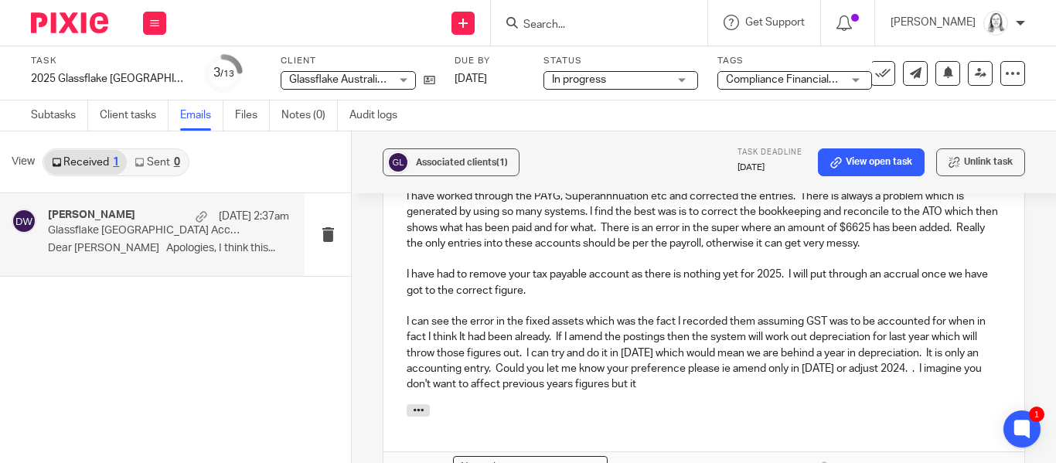
scroll to position [2911, 0]
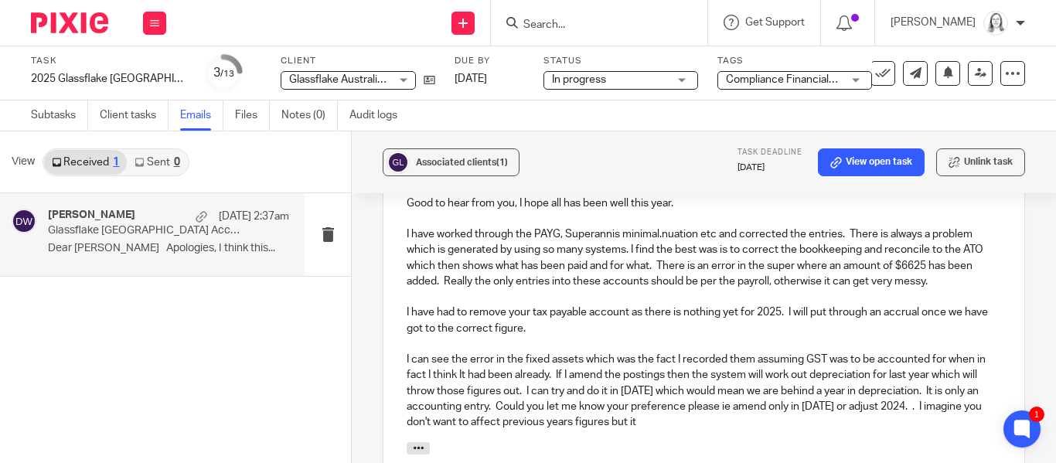
click at [626, 233] on p "I have worked through the PAYG, Superannis minimal.nuation etc and corrected th…" at bounding box center [704, 258] width 594 height 63
click at [661, 227] on p "I have worked through the PAYG, Superannis minimal.nuation etc and corrected th…" at bounding box center [704, 258] width 594 height 63
click at [611, 227] on p "I have worked through the PAYG, Superan.nuation etc and corrected the entries. …" at bounding box center [704, 258] width 594 height 63
click at [626, 236] on p "I have worked through the PAYG, Superannuation etc and corrected the entries. T…" at bounding box center [704, 258] width 594 height 63
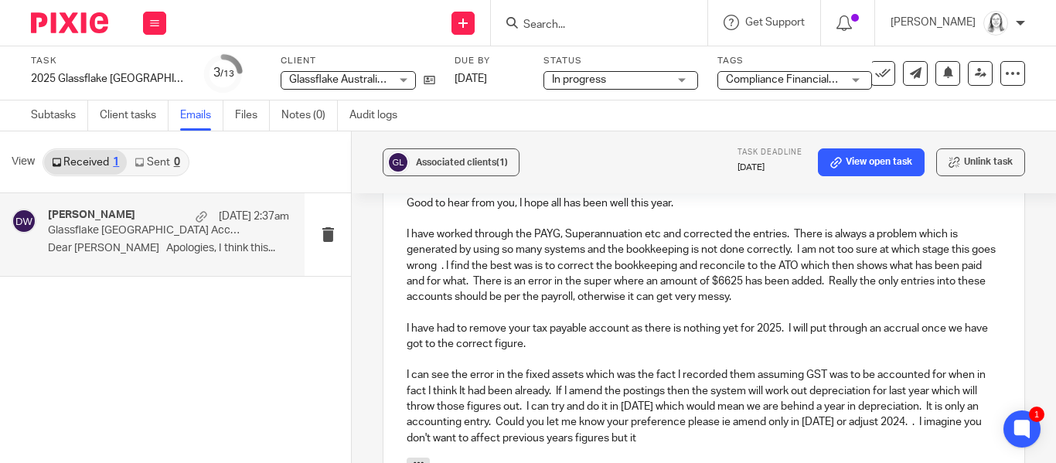
click at [468, 250] on p "I have worked through the PAYG, Superannuation etc and corrected the entries. T…" at bounding box center [704, 266] width 594 height 78
click at [708, 253] on p "I have worked through the PAYG, Superannuation etc and corrected the entries. T…" at bounding box center [704, 266] width 594 height 78
click at [809, 253] on p "I have worked through the PAYG, Superannuation etc and corrected the entries. T…" at bounding box center [704, 266] width 594 height 78
click at [806, 253] on p "I have worked through the PAYG, Superannuation etc and corrected the entries. T…" at bounding box center [704, 266] width 594 height 78
click at [874, 284] on p "I have worked through the PAYG, Superannuation etc and corrected the entries. T…" at bounding box center [704, 266] width 594 height 78
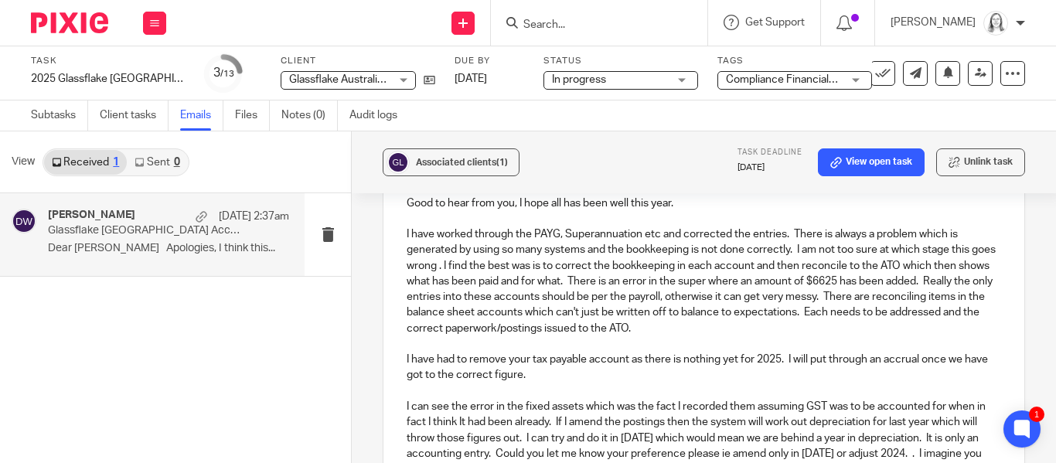
click at [749, 298] on p "I have worked through the PAYG, Superannuation etc and corrected the entries. T…" at bounding box center [704, 282] width 594 height 110
click at [757, 314] on p "I have worked through the PAYG, Superannuation etc and corrected the entries. T…" at bounding box center [704, 282] width 594 height 110
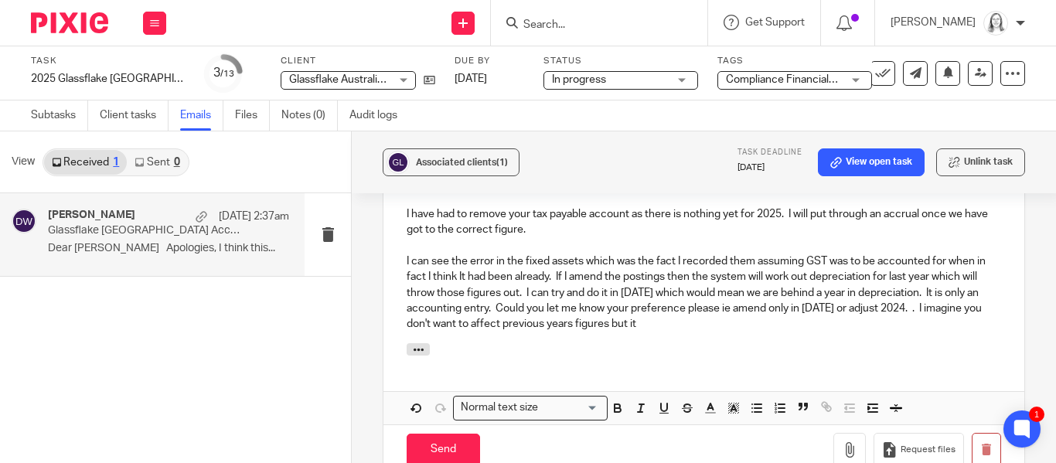
scroll to position [3057, 0]
click at [659, 318] on div "Hi [PERSON_NAME], Good to hear from you, I hope all has been well this year. I …" at bounding box center [703, 172] width 641 height 340
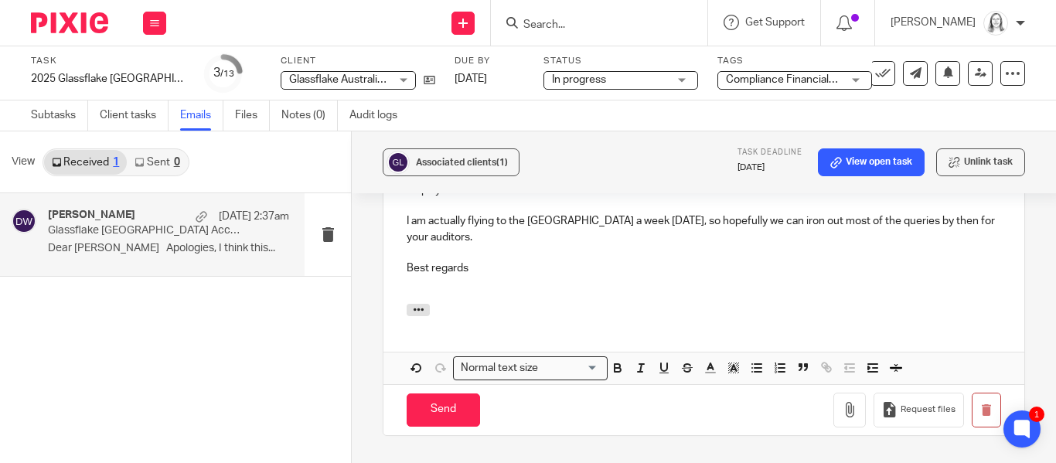
scroll to position [3258, 0]
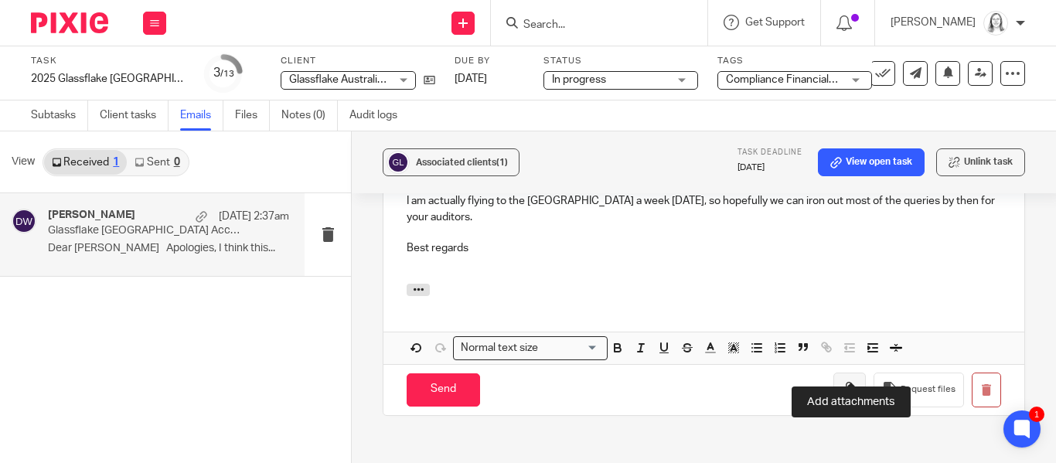
click at [843, 382] on icon "button" at bounding box center [849, 389] width 15 height 15
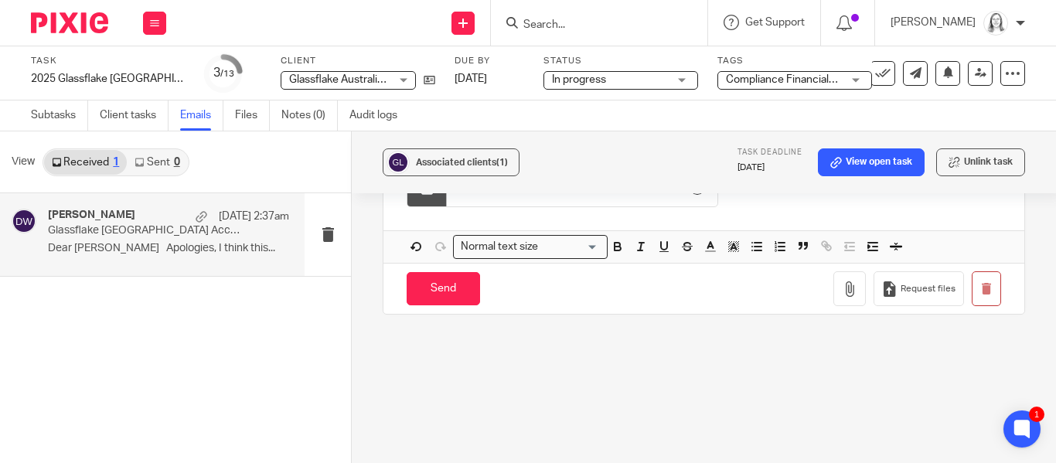
scroll to position [3469, 0]
